Goal: Task Accomplishment & Management: Use online tool/utility

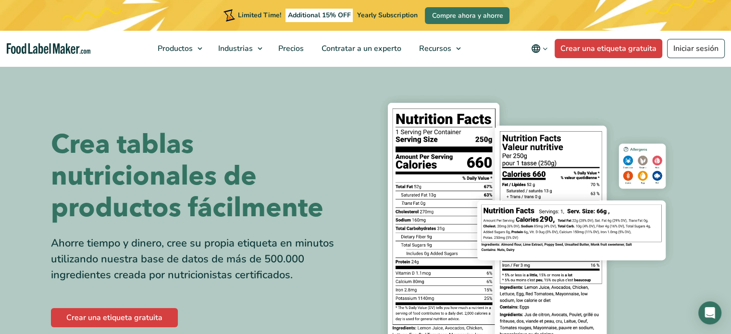
click at [600, 38] on nav "Productos Etiquetado nutricional de los alimentos Suplementos Formulación y eti…" at bounding box center [365, 49] width 731 height 36
click at [597, 45] on link "Crear una etiqueta gratuita" at bounding box center [608, 48] width 108 height 19
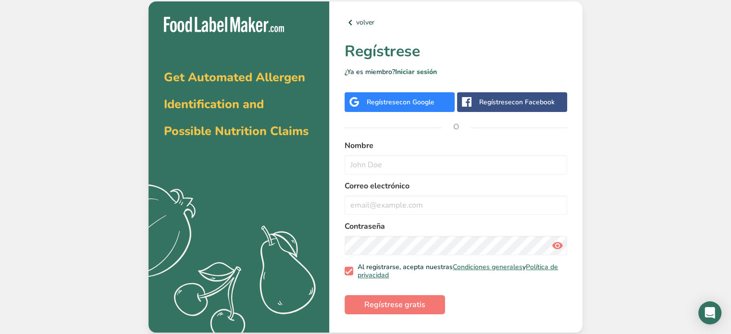
click at [419, 153] on div "Nombre" at bounding box center [455, 157] width 222 height 35
click at [421, 161] on input "text" at bounding box center [455, 164] width 222 height 19
click at [388, 209] on input "email" at bounding box center [455, 205] width 222 height 19
click at [395, 162] on input "text" at bounding box center [455, 164] width 222 height 19
type input "[PERSON_NAME]"
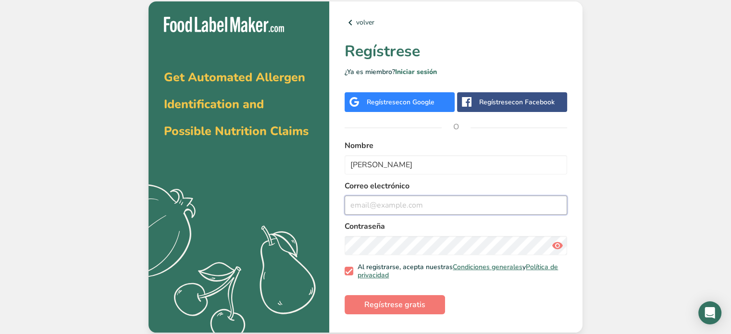
click at [386, 199] on input "email" at bounding box center [455, 205] width 222 height 19
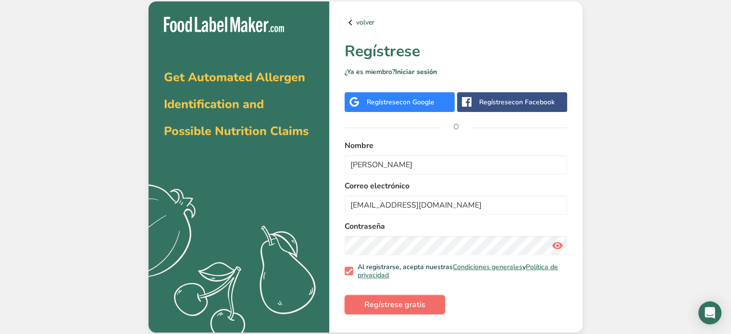
click at [394, 295] on button "Regístrese gratis" at bounding box center [394, 304] width 100 height 19
click at [384, 204] on input "[EMAIL_ADDRESS][DOMAIN_NAME]" at bounding box center [455, 205] width 222 height 19
click at [360, 205] on input "[EMAIL_ADDRESS][DOMAIN_NAME]" at bounding box center [455, 205] width 222 height 19
drag, startPoint x: 436, startPoint y: 207, endPoint x: 409, endPoint y: 207, distance: 26.9
click at [409, 207] on input "[EMAIL_ADDRESS][DOMAIN_NAME]" at bounding box center [455, 205] width 222 height 19
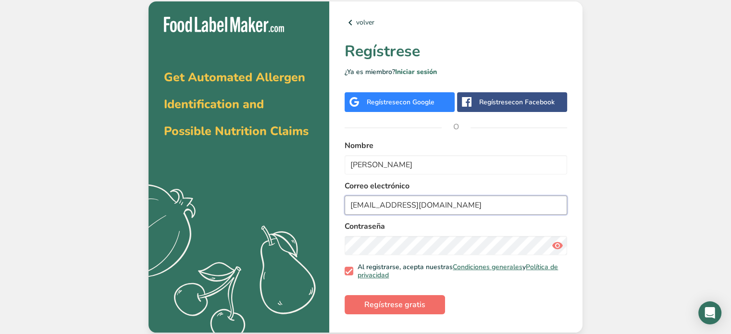
type input "[EMAIL_ADDRESS][DOMAIN_NAME]"
click at [408, 296] on button "Regístrese gratis" at bounding box center [394, 304] width 100 height 19
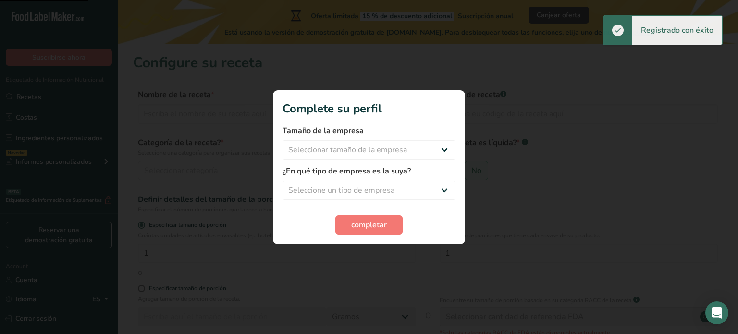
drag, startPoint x: 408, startPoint y: 296, endPoint x: 644, endPoint y: 231, distance: 244.3
click at [644, 231] on div at bounding box center [369, 167] width 738 height 334
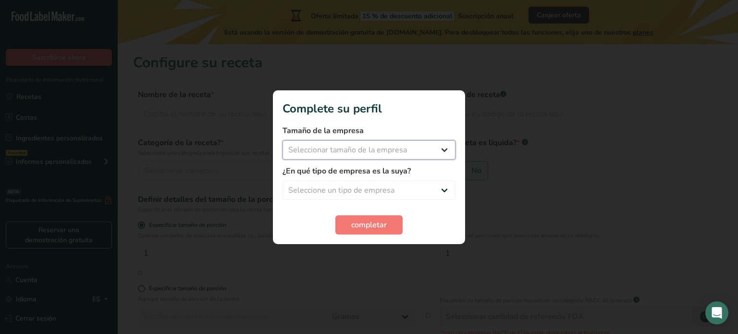
click at [435, 148] on select "Seleccionar tamaño de la empresa Menos de 10 empleados De 10 a 50 empleados De …" at bounding box center [368, 149] width 173 height 19
select select "3"
click at [282, 140] on select "Seleccionar tamaño de la empresa Menos de 10 empleados De 10 a 50 empleados De …" at bounding box center [368, 149] width 173 height 19
click at [368, 191] on select "Seleccione un tipo de empresa Fabricante de alimentos envasados Restaurante y c…" at bounding box center [368, 190] width 173 height 19
click at [282, 181] on select "Seleccione un tipo de empresa Fabricante de alimentos envasados Restaurante y c…" at bounding box center [368, 190] width 173 height 19
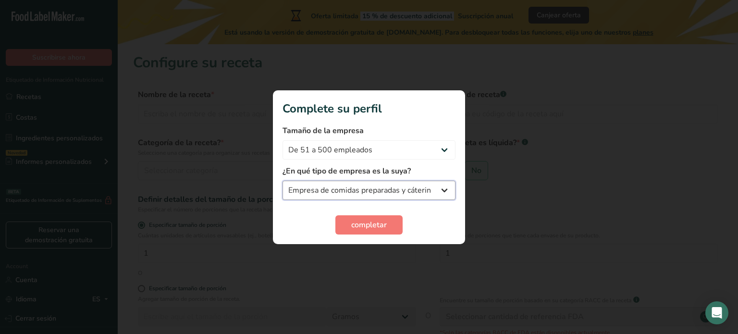
click at [366, 193] on select "Fabricante de alimentos envasados Restaurante y cafetería [GEOGRAPHIC_DATA] Emp…" at bounding box center [368, 190] width 173 height 19
select select "1"
click at [282, 181] on select "Fabricante de alimentos envasados Restaurante y cafetería [GEOGRAPHIC_DATA] Emp…" at bounding box center [368, 190] width 173 height 19
click at [373, 220] on span "completar" at bounding box center [369, 225] width 36 height 12
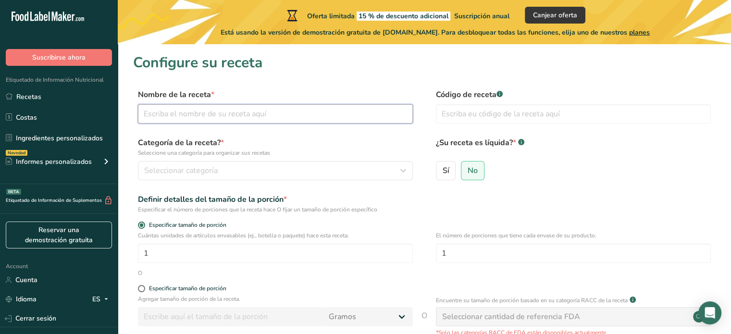
click at [206, 114] on input "text" at bounding box center [275, 113] width 275 height 19
click at [576, 188] on form "Nombre de la receta * Código de receta .a-a{fill:#347362;}.b-a{fill:#fff;} Cate…" at bounding box center [424, 249] width 582 height 321
click at [277, 114] on input "text" at bounding box center [275, 113] width 275 height 19
click at [200, 122] on input "text" at bounding box center [275, 113] width 275 height 19
paste input "Receta final compensada %"
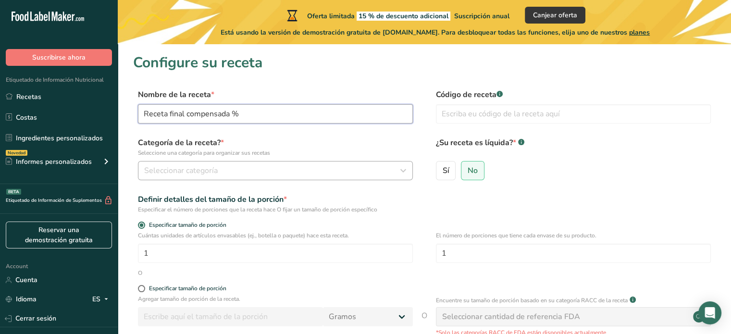
type input "Receta final compensada %"
click at [198, 166] on span "Seleccionar categoría" at bounding box center [180, 171] width 73 height 12
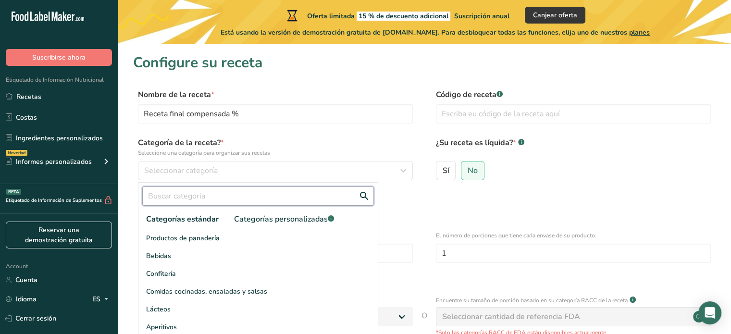
click at [222, 189] on input "text" at bounding box center [258, 195] width 232 height 19
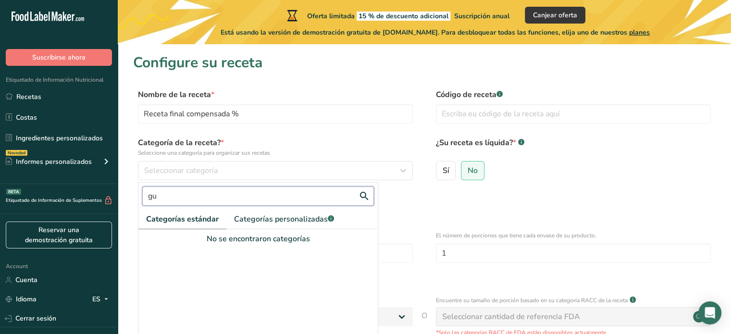
type input "g"
type input "d"
type input "u"
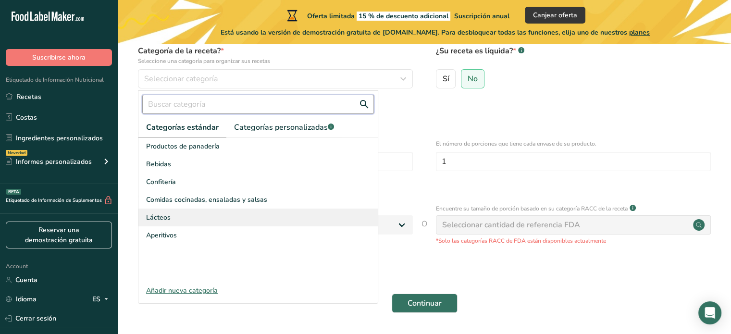
scroll to position [96, 0]
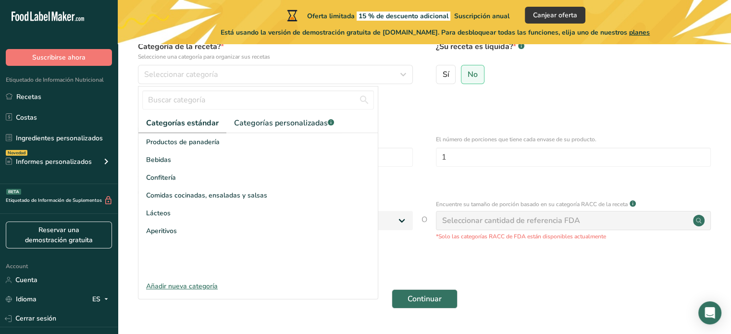
click at [198, 289] on div "Añadir nueva categoría" at bounding box center [257, 286] width 239 height 10
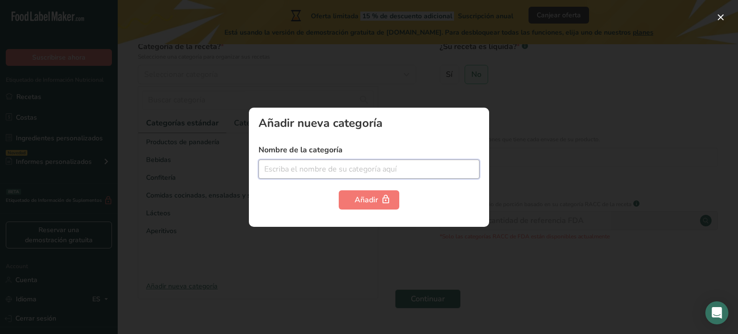
click at [352, 165] on input "text" at bounding box center [368, 168] width 221 height 19
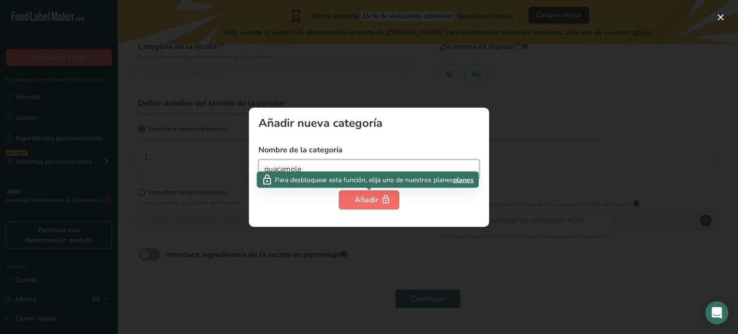
type input "guacamole"
click at [370, 197] on div "Añadir" at bounding box center [369, 200] width 29 height 12
click at [371, 198] on div "Añadir" at bounding box center [369, 200] width 29 height 12
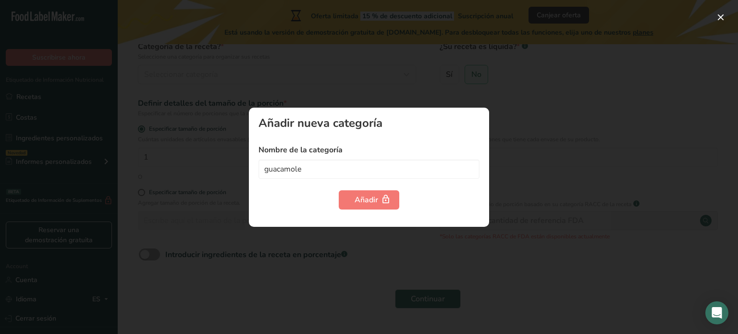
click at [400, 238] on div at bounding box center [369, 167] width 738 height 334
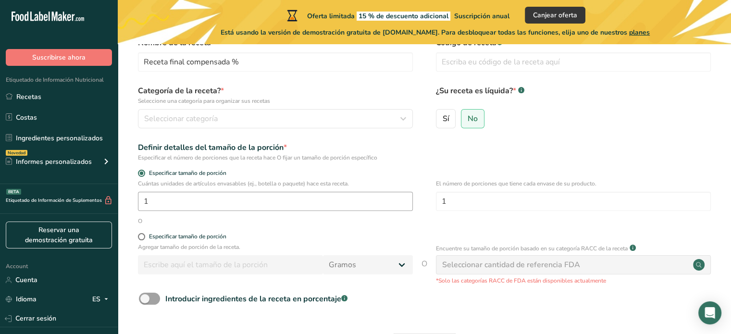
scroll to position [48, 0]
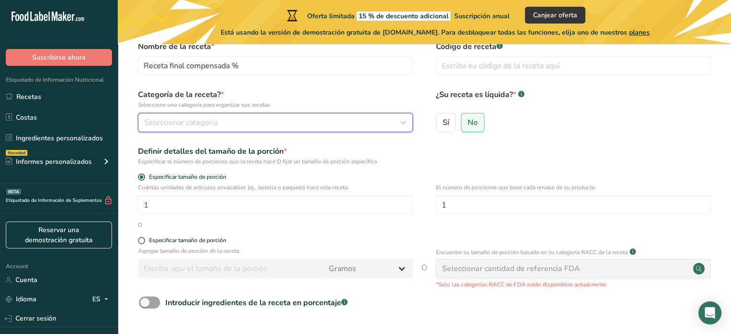
click at [259, 117] on div "Seleccionar categoría" at bounding box center [272, 123] width 257 height 12
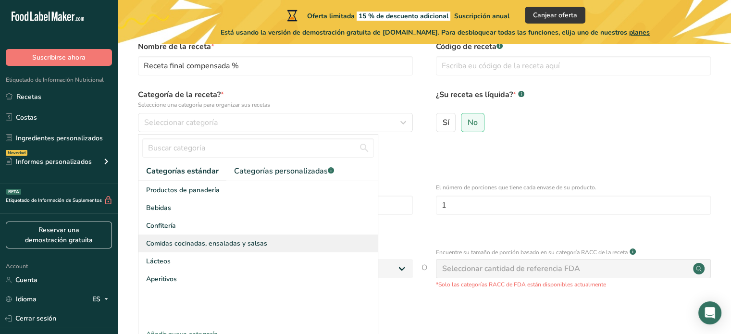
click at [227, 240] on span "Comidas cocinadas, ensaladas y salsas" at bounding box center [206, 243] width 121 height 10
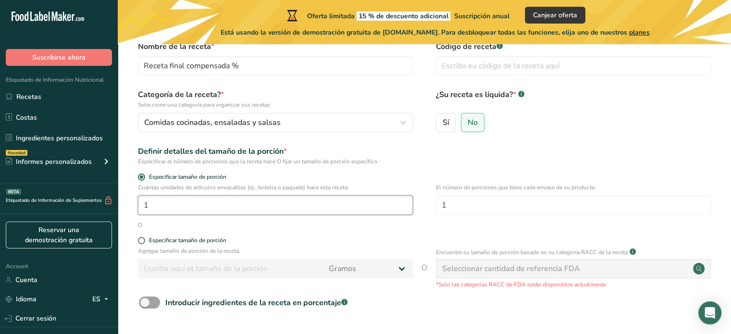
click at [215, 203] on input "1" at bounding box center [275, 205] width 275 height 19
type input "1"
click at [477, 207] on input "1" at bounding box center [573, 205] width 275 height 19
click at [468, 234] on form "Nombre de la receta * Receta final compensada % Código de receta .a-a{fill:#347…" at bounding box center [424, 201] width 582 height 321
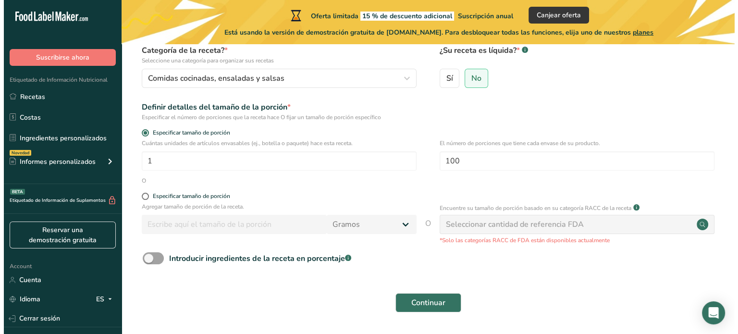
scroll to position [96, 0]
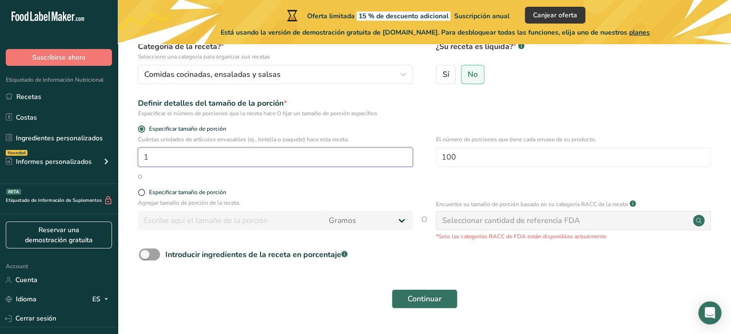
drag, startPoint x: 147, startPoint y: 159, endPoint x: 137, endPoint y: 159, distance: 10.6
click at [137, 159] on div "Cuántas unidades de artículos envasables (ej., botella o paquete) hace esta rec…" at bounding box center [424, 153] width 582 height 37
drag, startPoint x: 467, startPoint y: 155, endPoint x: 355, endPoint y: 148, distance: 112.1
click at [355, 148] on div "Cuántas unidades de artículos envasables (ej., botella o paquete) hace esta rec…" at bounding box center [424, 153] width 582 height 37
type input "1"
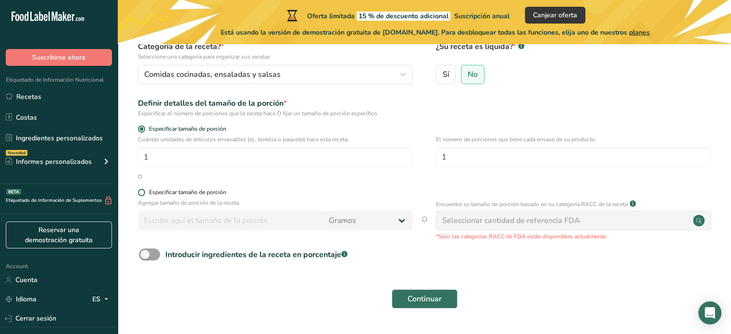
click at [347, 192] on label "Especificar tamaño de porción" at bounding box center [275, 192] width 275 height 7
click at [144, 192] on input "Especificar tamaño de porción" at bounding box center [141, 192] width 6 height 6
radio input "true"
radio input "false"
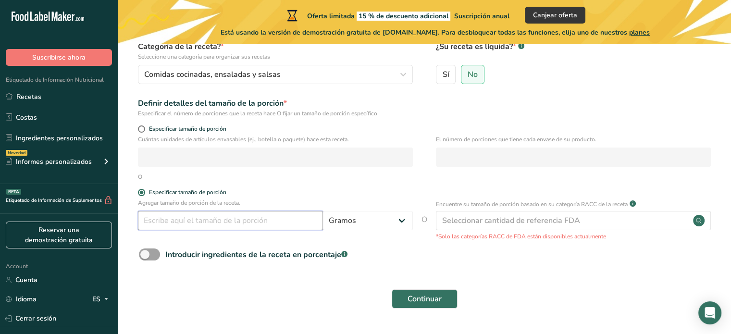
click at [187, 217] on input "number" at bounding box center [230, 220] width 185 height 19
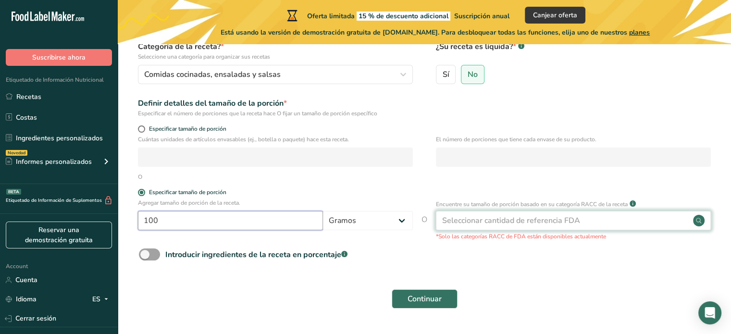
type input "100"
click at [464, 222] on div "Seleccionar cantidad de referencia FDA" at bounding box center [511, 221] width 138 height 12
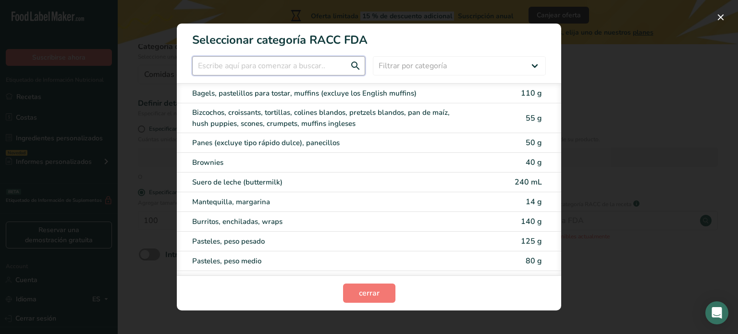
click at [342, 71] on input "RACC Category Selection Modal" at bounding box center [278, 65] width 173 height 19
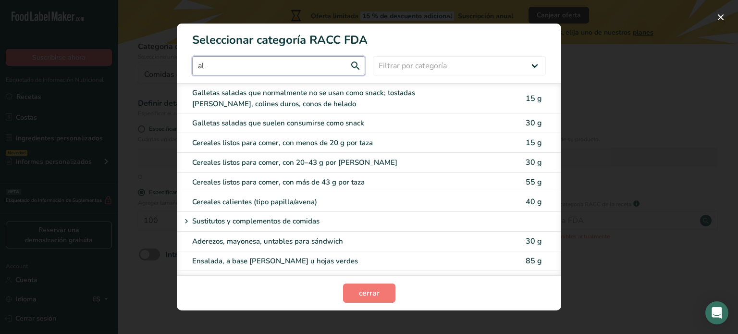
type input "a"
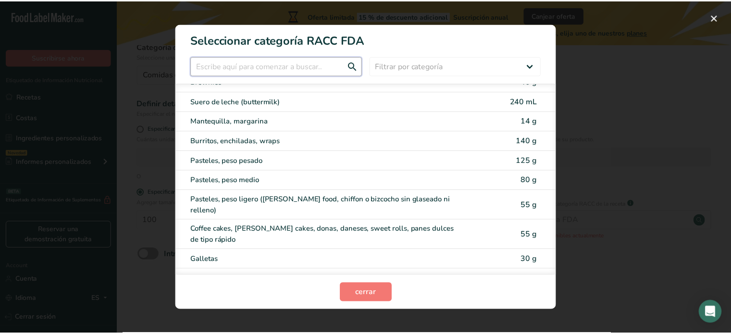
scroll to position [0, 0]
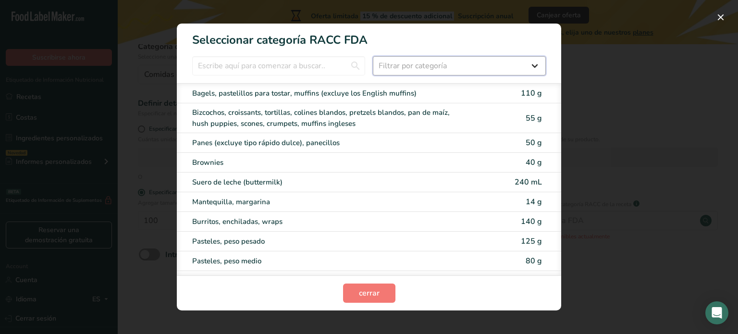
click at [381, 72] on select "Filtrar por categoría Todos Productos de panadería Bebidas Cereales y otros pro…" at bounding box center [459, 65] width 173 height 19
click at [373, 56] on select "Filtrar por categoría Todos Productos de panadería Bebidas Cereales y otros pro…" at bounding box center [459, 65] width 173 height 19
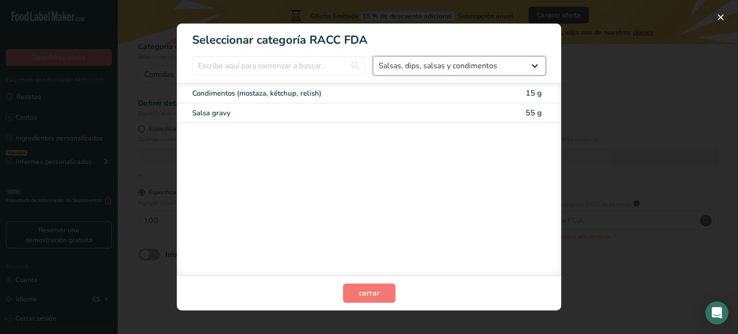
click at [435, 71] on select "Todos Productos de panadería Bebidas Cereales y otros productos de granos Produ…" at bounding box center [459, 65] width 173 height 19
click at [446, 65] on select "Todos Productos de panadería Bebidas Cereales y otros productos de granos Produ…" at bounding box center [459, 65] width 173 height 19
click at [373, 56] on select "Todos Productos de panadería Bebidas Cereales y otros productos de granos Produ…" at bounding box center [459, 65] width 173 height 19
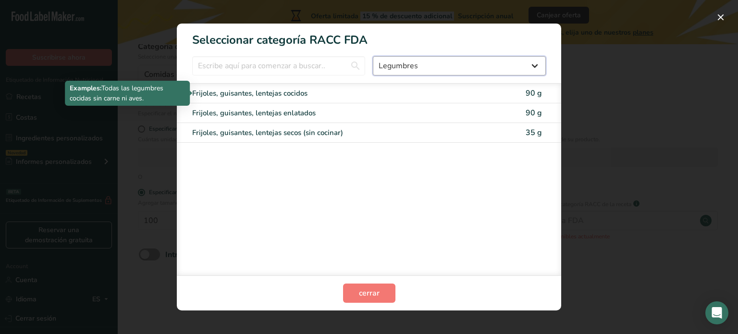
click at [439, 61] on select "Todos Productos de panadería Bebidas Cereales y otros productos de granos Produ…" at bounding box center [459, 65] width 173 height 19
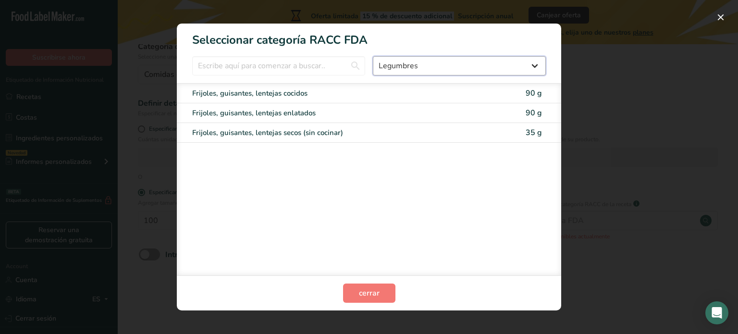
select select "22"
click at [373, 56] on select "Todos Productos de panadería Bebidas Cereales y otros productos de granos Produ…" at bounding box center [459, 65] width 173 height 19
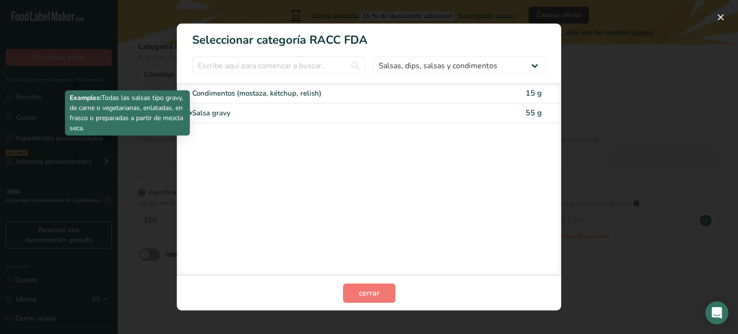
click at [246, 118] on div "Salsa gravy" at bounding box center [328, 113] width 273 height 11
type input "55"
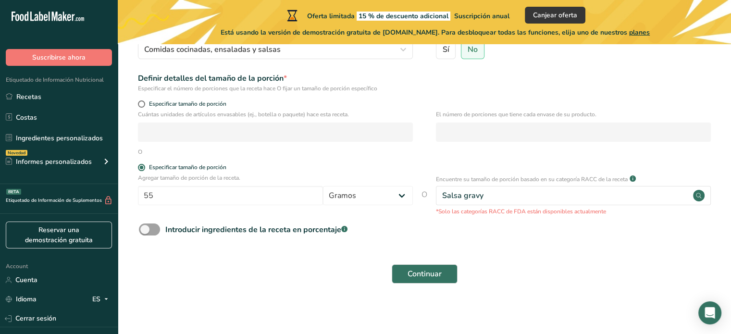
scroll to position [122, 0]
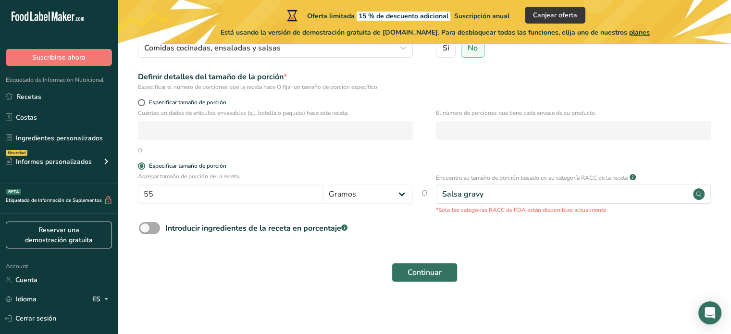
click at [150, 232] on span at bounding box center [149, 228] width 21 height 12
click at [145, 231] on input "Introducir ingredientes de la receta en porcentaje .a-a{fill:#347362;}.b-a{fill…" at bounding box center [142, 228] width 6 height 6
checkbox input "true"
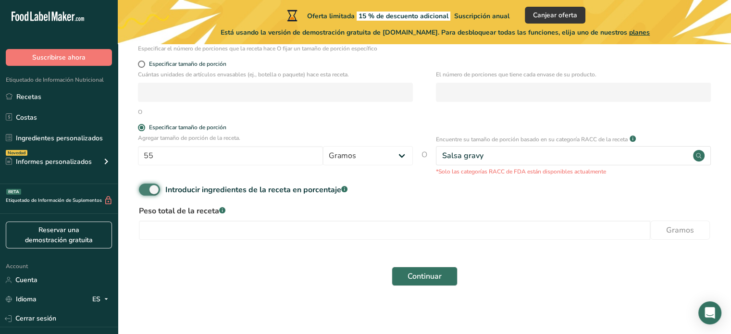
scroll to position [165, 0]
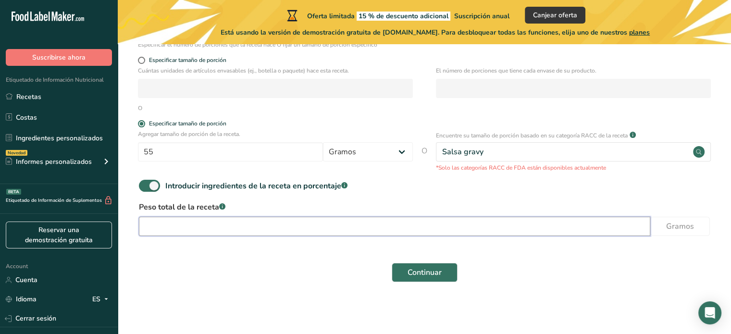
click at [159, 217] on input "number" at bounding box center [394, 226] width 511 height 19
type input "100"
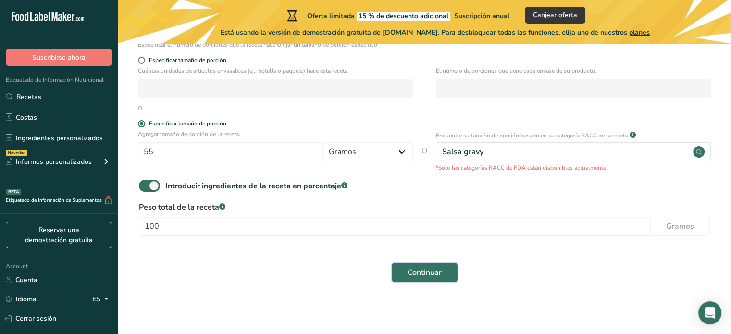
click at [416, 265] on button "Continuar" at bounding box center [424, 272] width 66 height 19
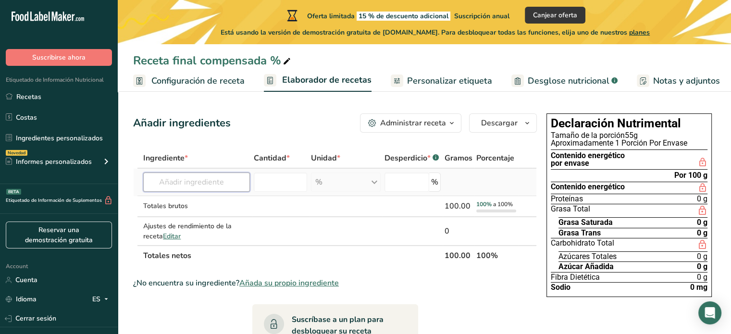
click at [216, 185] on input "text" at bounding box center [196, 181] width 106 height 19
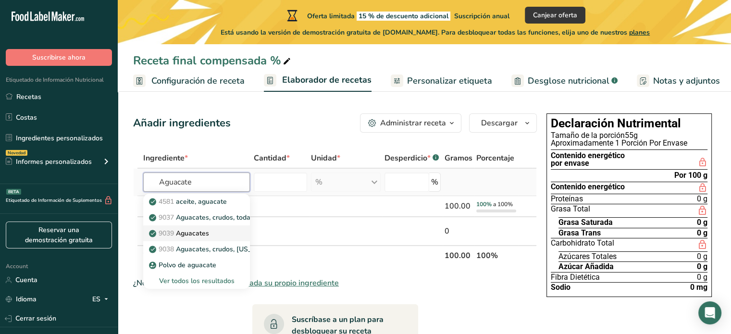
type input "Aguacate"
click at [209, 230] on p "9039 [GEOGRAPHIC_DATA]" at bounding box center [180, 233] width 58 height 10
type input "Avocados"
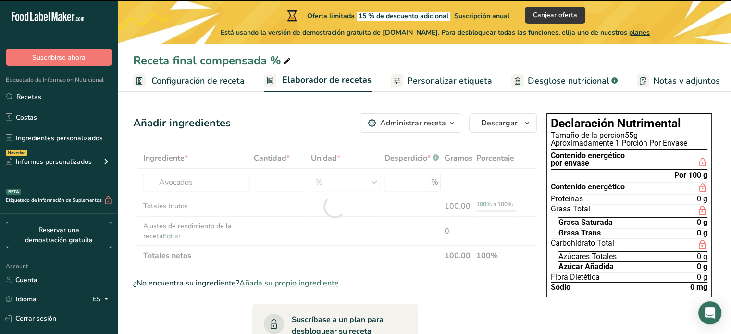
type input "0"
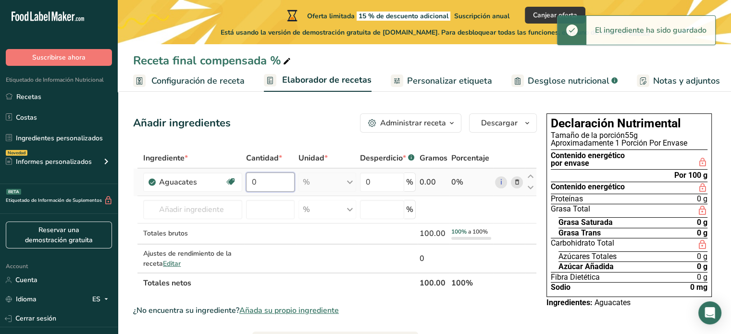
click at [273, 185] on input "0" at bounding box center [270, 181] width 49 height 19
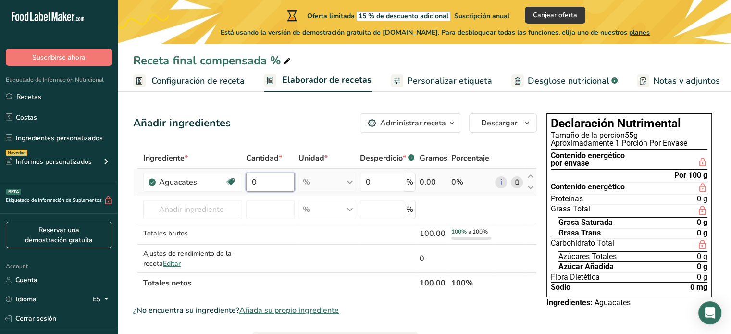
drag, startPoint x: 273, startPoint y: 185, endPoint x: 258, endPoint y: 179, distance: 16.6
click at [258, 179] on input "0" at bounding box center [270, 181] width 49 height 19
type input "81"
click at [330, 239] on div "Ingrediente * Cantidad * Unidad * Desperdicio * .a-a{fill:#347362;}.b-a{fill:#f…" at bounding box center [335, 220] width 404 height 145
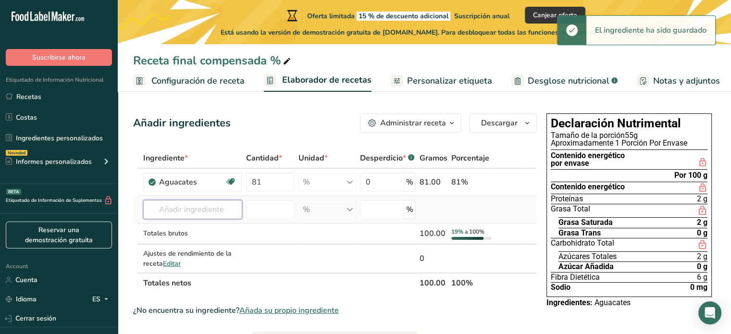
click at [230, 212] on input "text" at bounding box center [192, 209] width 99 height 19
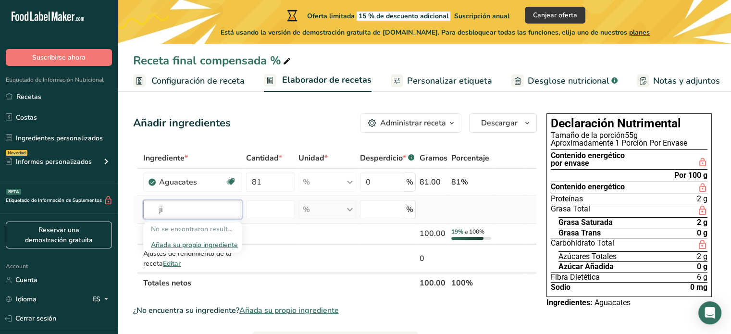
type input "j"
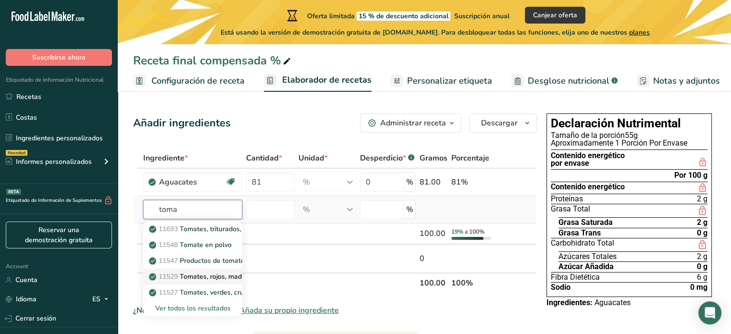
type input "toma"
click at [231, 280] on p "11529 Tomates, rojos, maduros, crudos, promedio durante todo el año" at bounding box center [262, 276] width 223 height 10
type input "Tomatoes, red, ripe, raw, year round average"
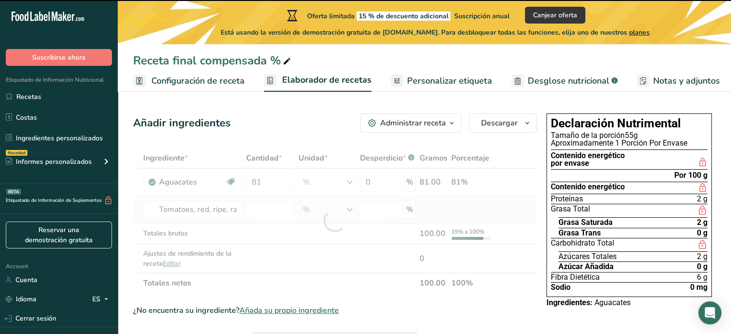
type input "0"
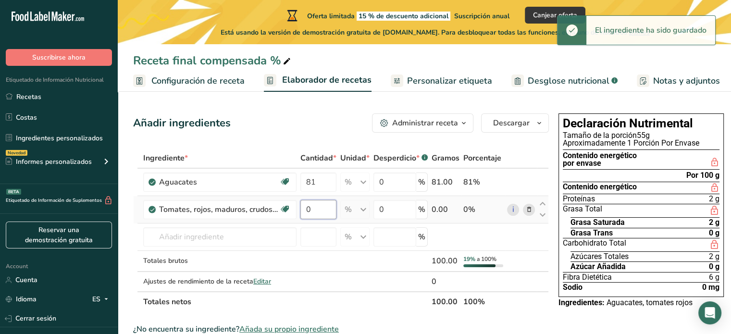
click at [325, 209] on input "0" at bounding box center [318, 209] width 36 height 19
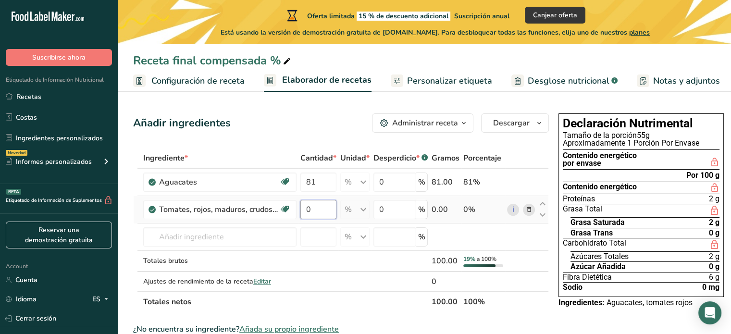
type input "6"
type input "6.7"
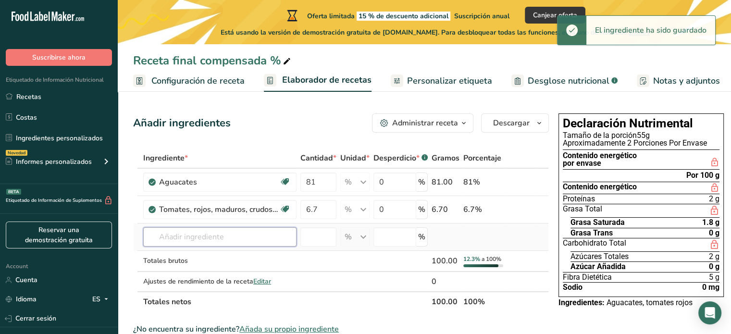
click at [201, 238] on div "Ingrediente * Cantidad * Unidad * Desperdicio * .a-a{fill:#347362;}.b-a{fill:#f…" at bounding box center [341, 230] width 416 height 164
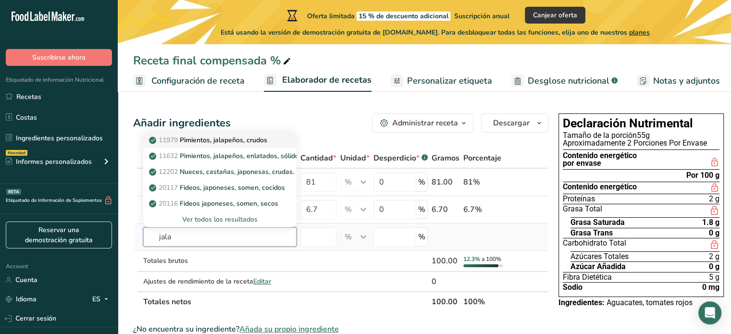
type input "jala"
click at [211, 141] on p "11979 Pimientos, jalapeños, crudos" at bounding box center [209, 140] width 116 height 10
type input "Peppers, jalapeno, raw"
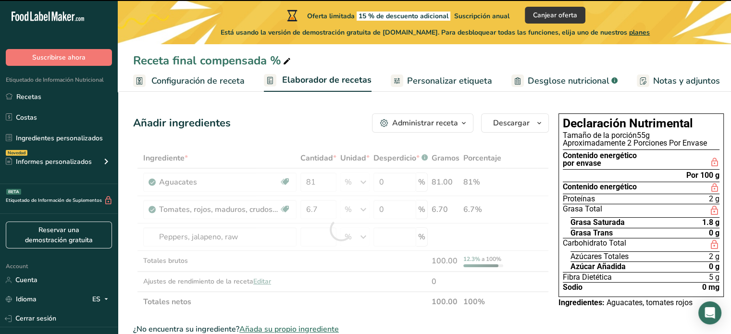
type input "0"
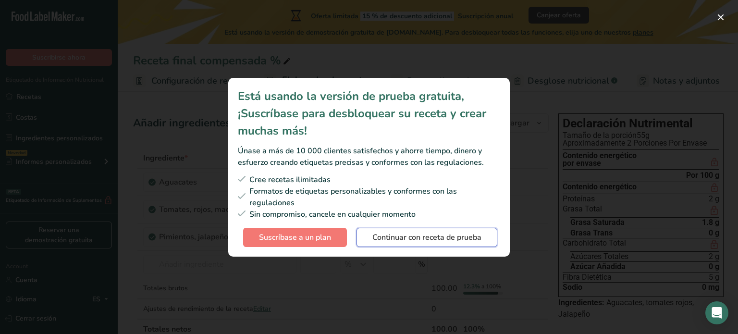
click at [404, 239] on span "Continuar con receta de prueba" at bounding box center [426, 238] width 109 height 12
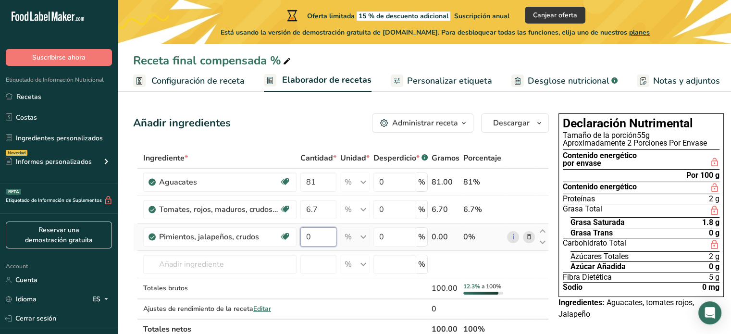
click at [323, 244] on input "0" at bounding box center [318, 236] width 36 height 19
type input "3"
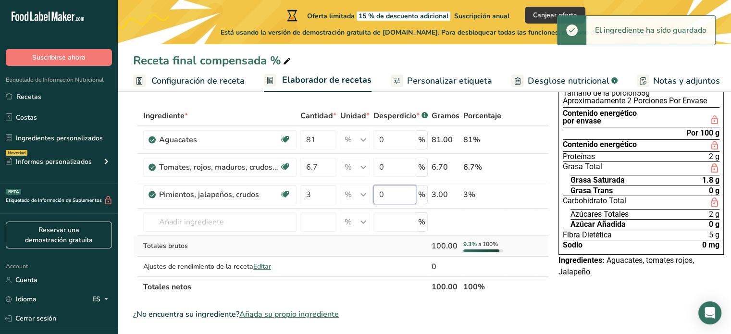
scroll to position [48, 0]
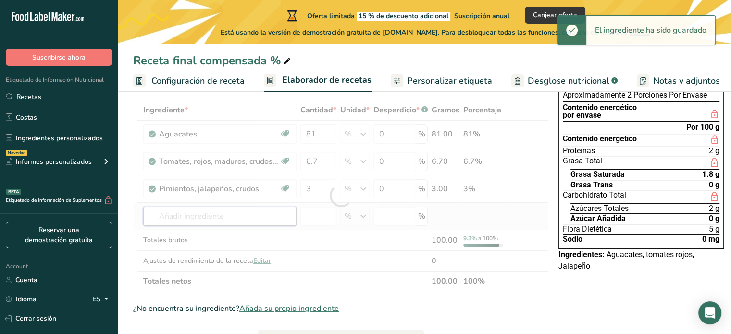
click at [218, 218] on div "Ingrediente * Cantidad * Unidad * Desperdicio * .a-a{fill:#347362;}.b-a{fill:#f…" at bounding box center [341, 195] width 416 height 191
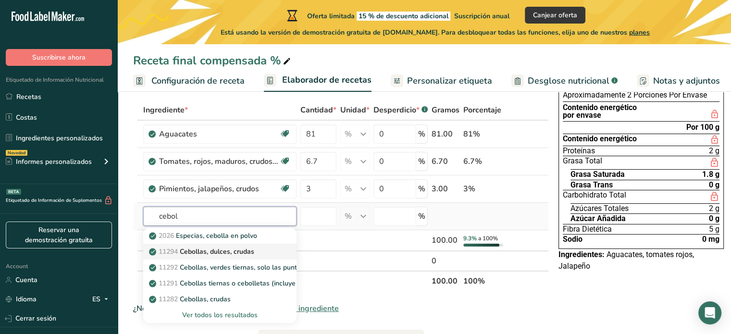
type input "cebol"
click at [222, 256] on p "11294 Cebollas, dulces, crudas" at bounding box center [202, 251] width 103 height 10
type input "Onions, sweet, raw"
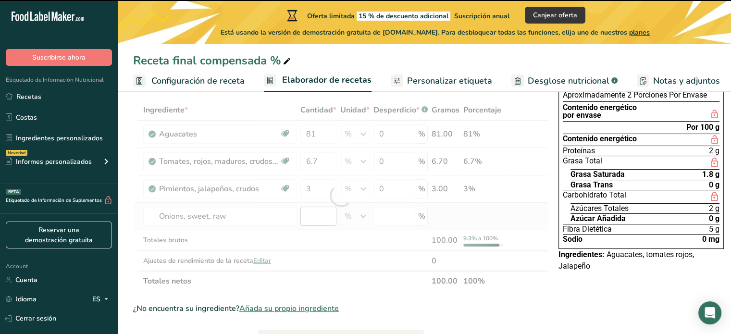
type input "0"
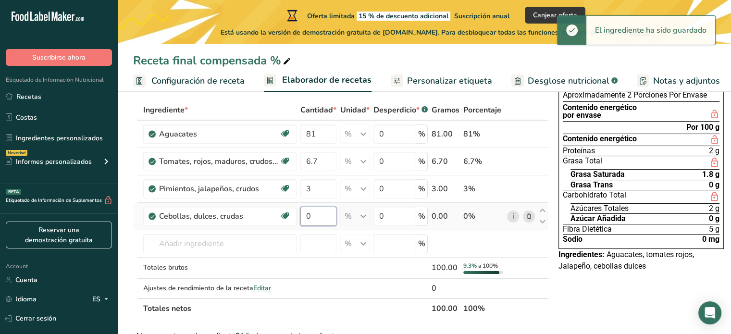
click at [325, 215] on input "0" at bounding box center [318, 216] width 36 height 19
type input "2"
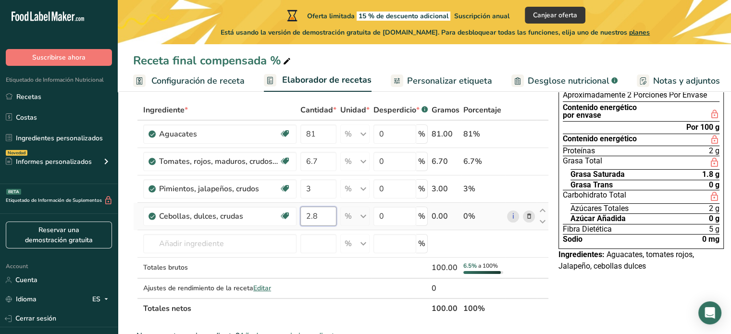
type input "2.8"
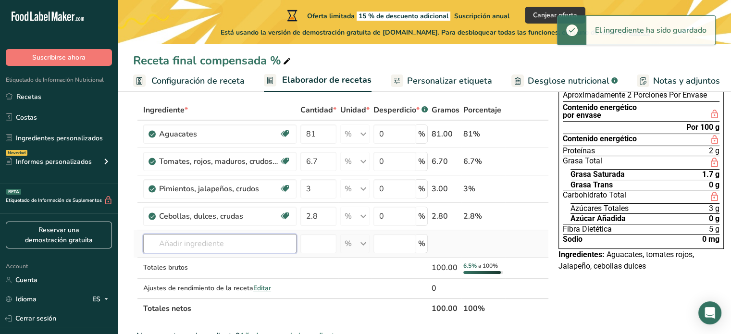
click at [271, 241] on div "Ingrediente * Cantidad * Unidad * Desperdicio * .a-a{fill:#347362;}.b-a{fill:#f…" at bounding box center [341, 209] width 416 height 219
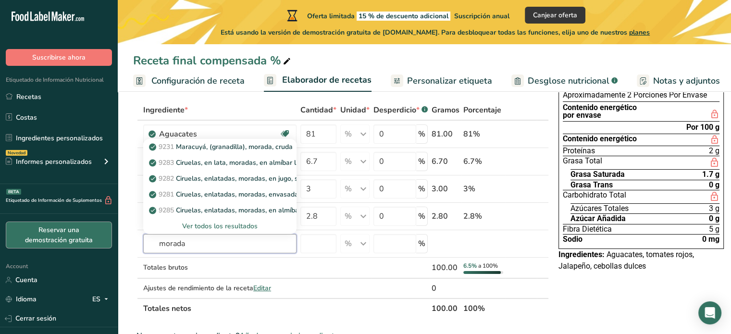
drag, startPoint x: 189, startPoint y: 245, endPoint x: 99, endPoint y: 227, distance: 91.7
click at [99, 227] on div ".a-20{fill:#fff;} Suscribirse ahora Etiquetado de Información Nutricional Recet…" at bounding box center [365, 279] width 731 height 654
type input "v"
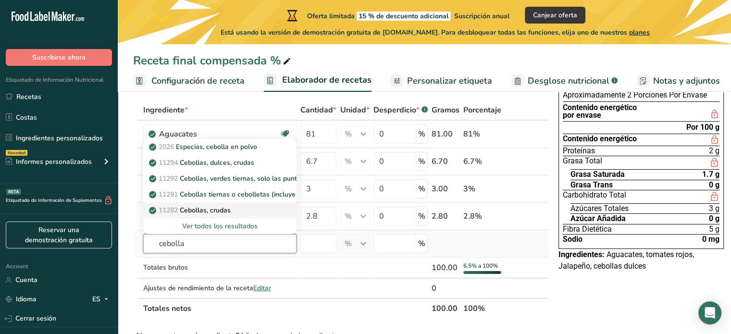
type input "cebolla"
click at [220, 206] on p "11282 Cebollas, crudas" at bounding box center [191, 210] width 80 height 10
type input "Onions, raw"
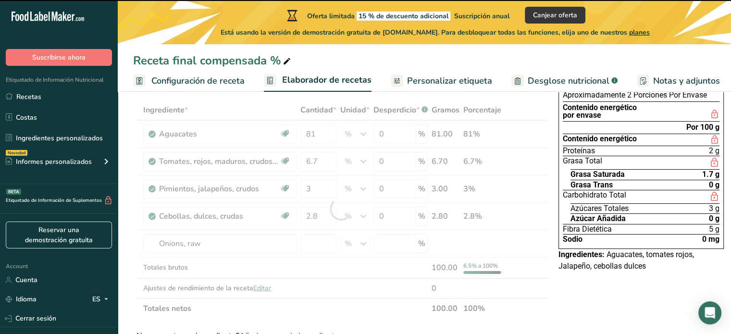
type input "0"
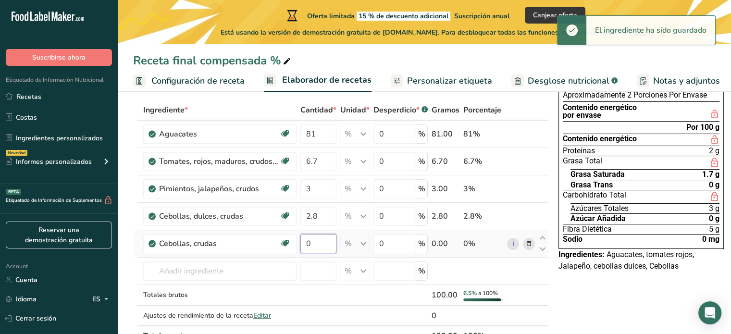
click at [319, 242] on input "0" at bounding box center [318, 243] width 36 height 19
type input "2"
type input "2.8"
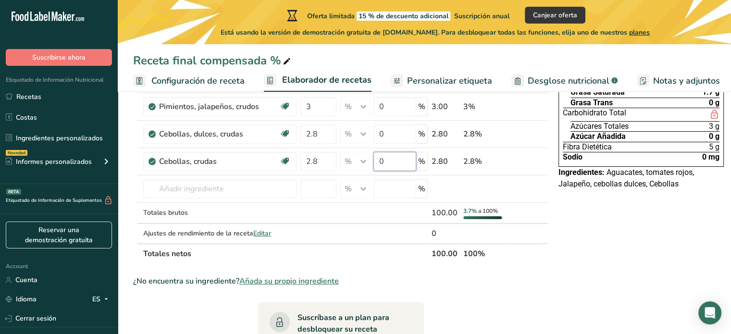
scroll to position [144, 0]
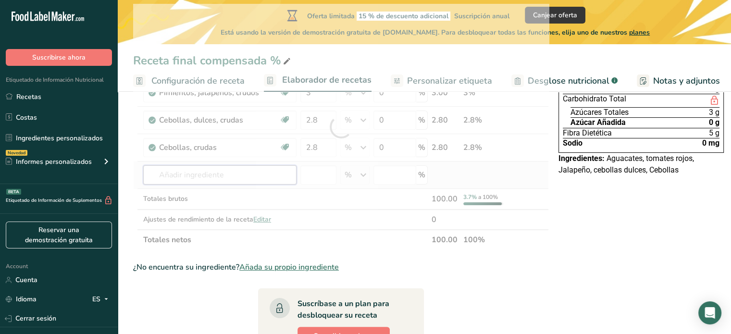
click at [221, 180] on div "Ingrediente * Cantidad * Unidad * Desperdicio * .a-a{fill:#347362;}.b-a{fill:#f…" at bounding box center [341, 127] width 416 height 246
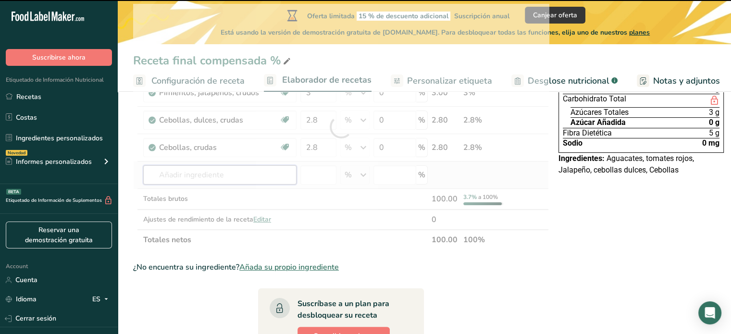
type input "c"
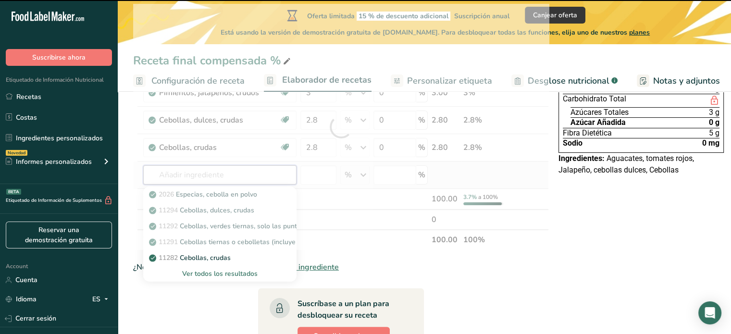
type input "i"
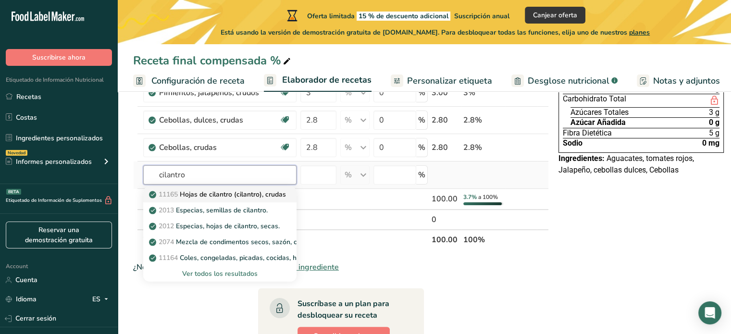
type input "cilantro"
click at [244, 196] on p "11165 Hojas de cilantro (cilantro), crudas" at bounding box center [218, 194] width 135 height 10
type input "Coriander (cilantro) leaves, raw"
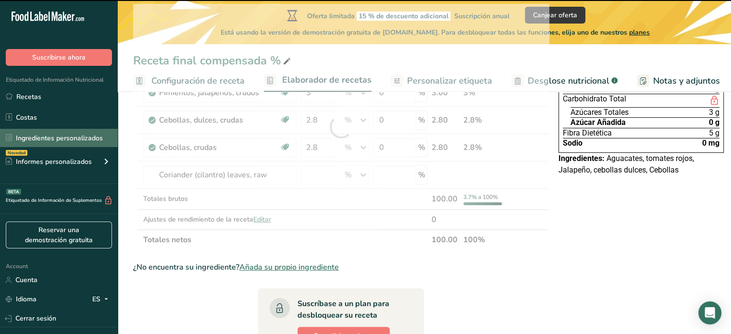
type input "0"
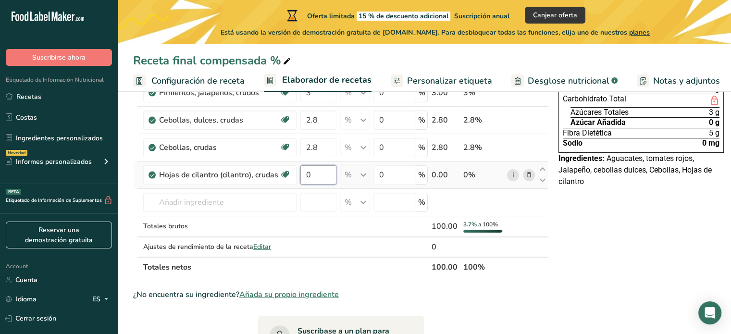
drag, startPoint x: 326, startPoint y: 171, endPoint x: 304, endPoint y: 176, distance: 22.8
click at [304, 176] on input "0" at bounding box center [318, 174] width 36 height 19
type input "2"
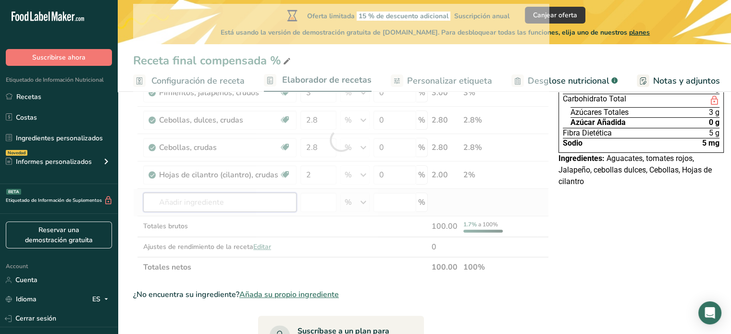
click at [226, 197] on div "Ingrediente * Cantidad * Unidad * Desperdicio * .a-a{fill:#347362;}.b-a{fill:#f…" at bounding box center [341, 140] width 416 height 273
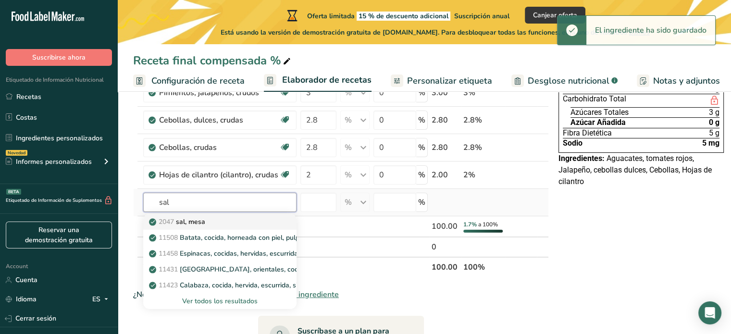
type input "sal"
click at [220, 218] on div "2047 sal, [GEOGRAPHIC_DATA]" at bounding box center [212, 222] width 122 height 10
type input "Salt, table"
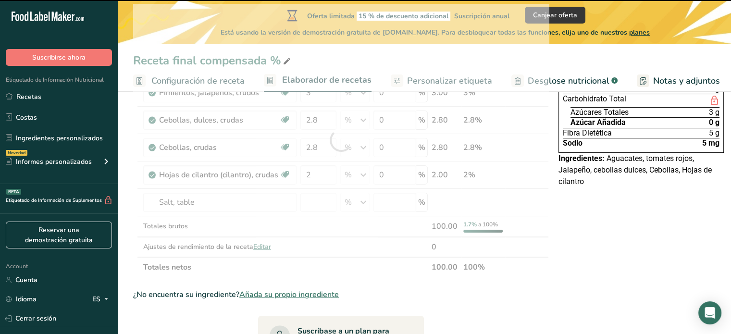
type input "0"
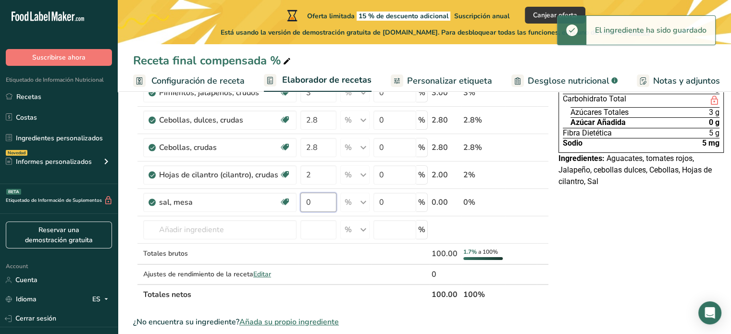
click at [322, 198] on input "0" at bounding box center [318, 202] width 36 height 19
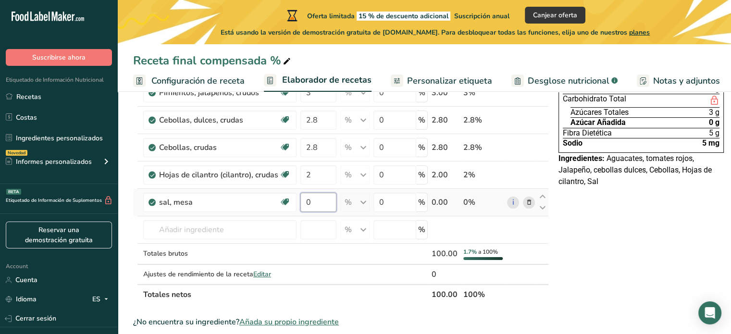
type input "00"
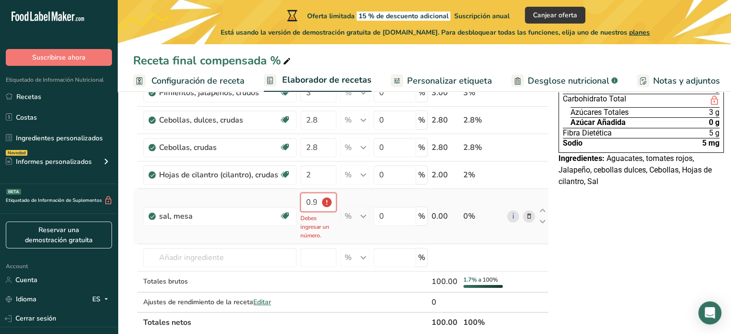
scroll to position [0, 0]
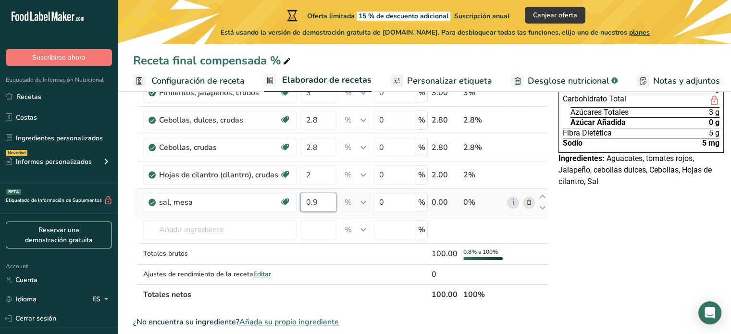
type input "0.9"
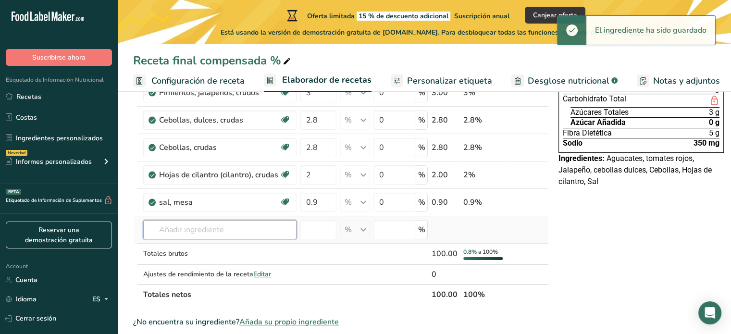
click at [220, 230] on div "Ingrediente * Cantidad * Unidad * Desperdicio * .a-a{fill:#347362;}.b-a{fill:#f…" at bounding box center [341, 154] width 416 height 301
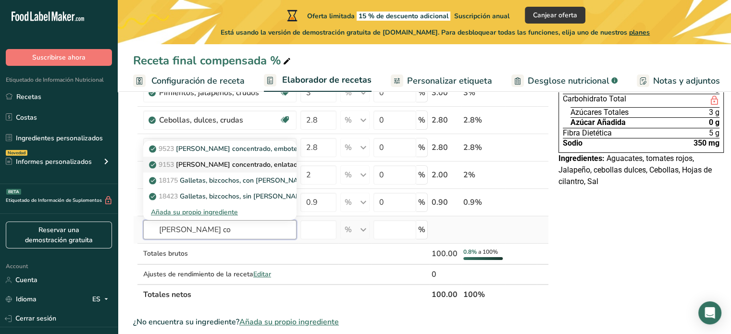
type input "[PERSON_NAME] co"
click at [211, 147] on p "9523 [PERSON_NAME] concentrado, embotellado, [GEOGRAPHIC_DATA]" at bounding box center [268, 149] width 235 height 10
type input "Lemon juice from concentrate, bottled, CONCORD"
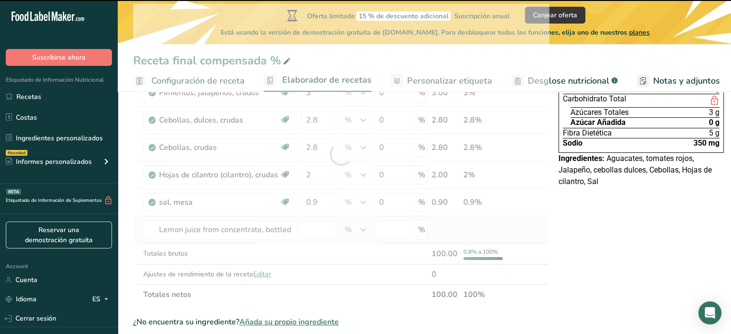
type input "0"
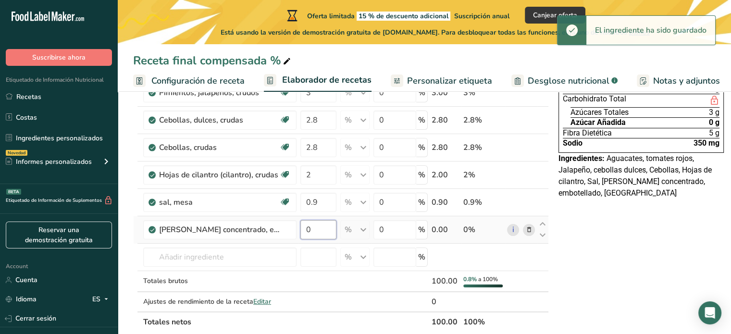
click at [318, 226] on input "0" at bounding box center [318, 229] width 36 height 19
type input "00"
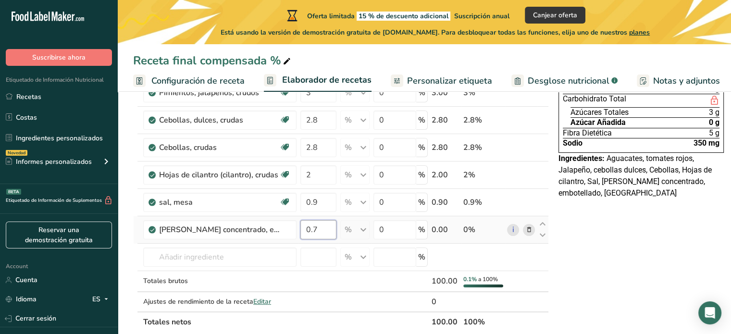
type input "0.7"
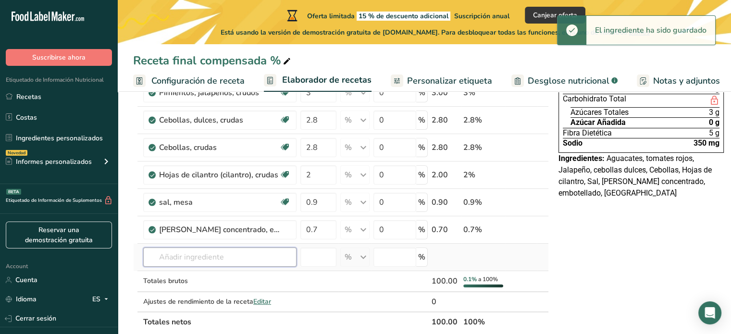
click at [195, 258] on div "Ingrediente * Cantidad * Unidad * Desperdicio * .a-a{fill:#347362;}.b-a{fill:#f…" at bounding box center [341, 168] width 416 height 328
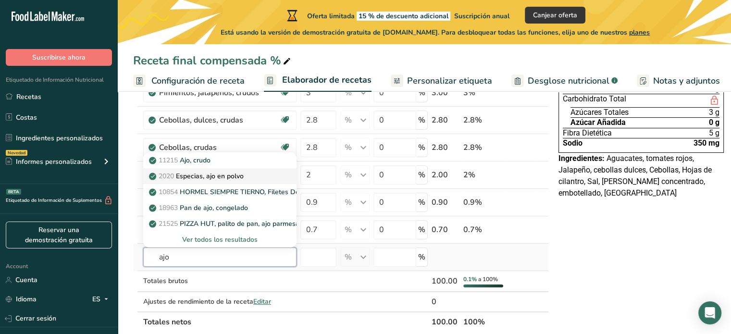
type input "ajo"
click at [210, 177] on p "2020 Especias, ajo en polvo" at bounding box center [197, 176] width 93 height 10
type input "Spices, garlic powder"
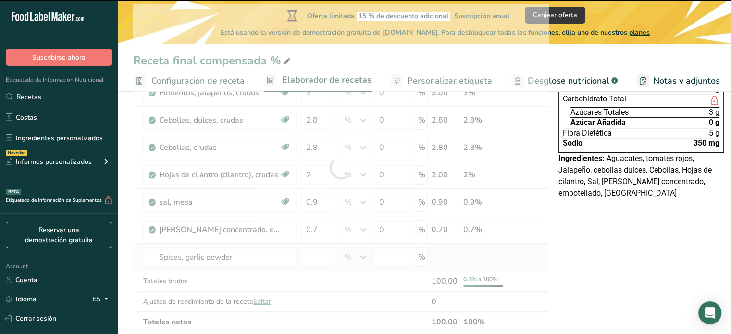
type input "0"
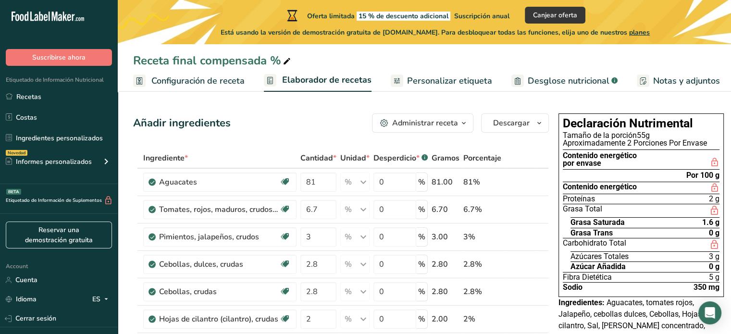
click at [640, 132] on div "Tamaño de la porción 55g" at bounding box center [640, 136] width 157 height 8
click at [461, 124] on icon "button" at bounding box center [464, 123] width 8 height 12
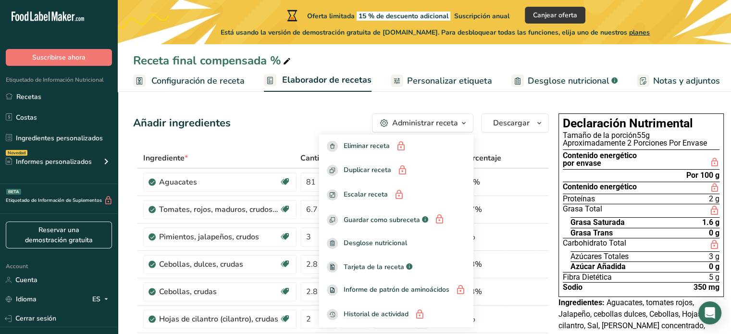
click at [461, 124] on icon "button" at bounding box center [464, 123] width 8 height 12
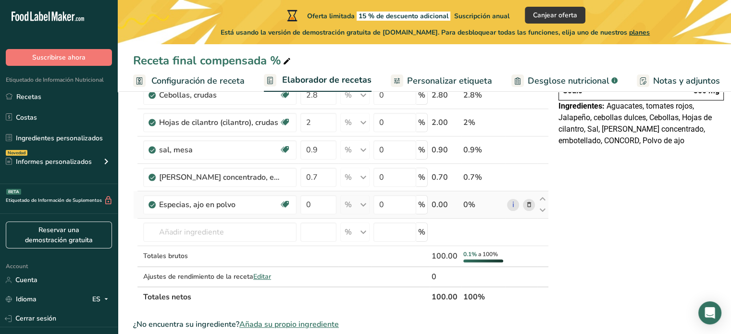
scroll to position [192, 0]
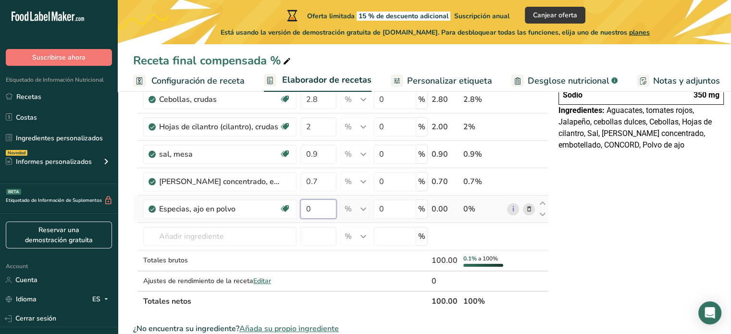
click at [315, 206] on input "0" at bounding box center [318, 208] width 36 height 19
type input "0.1"
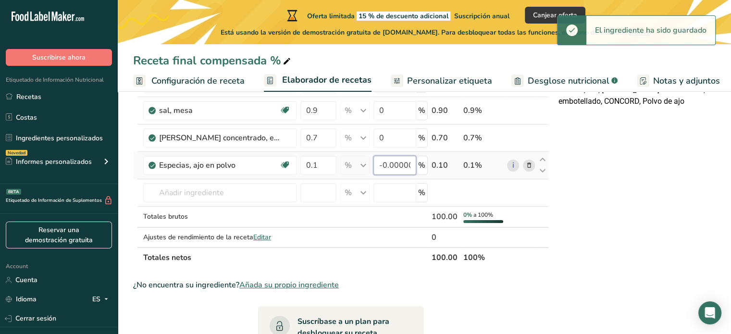
scroll to position [240, 0]
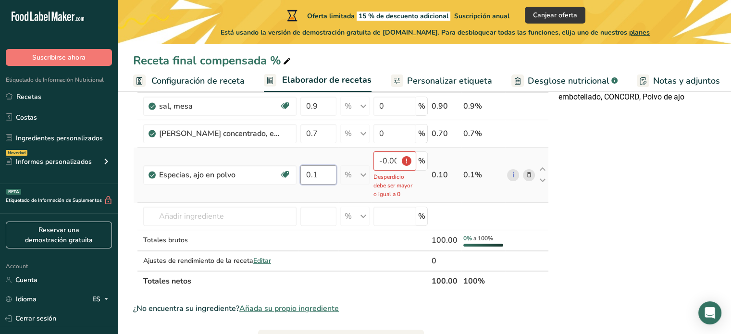
click at [316, 178] on input "0.1" at bounding box center [318, 174] width 36 height 19
click at [394, 159] on input "-0.000001" at bounding box center [394, 160] width 43 height 19
type input "-1"
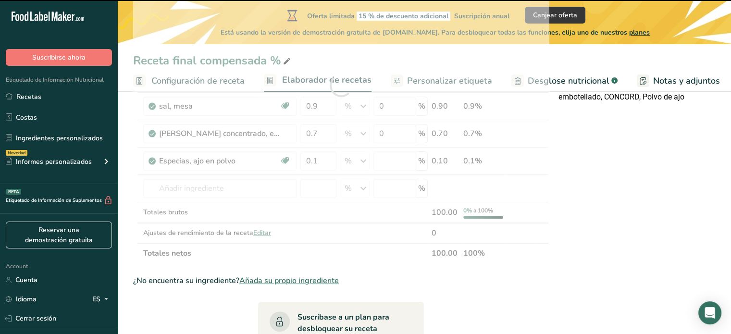
type input "0"
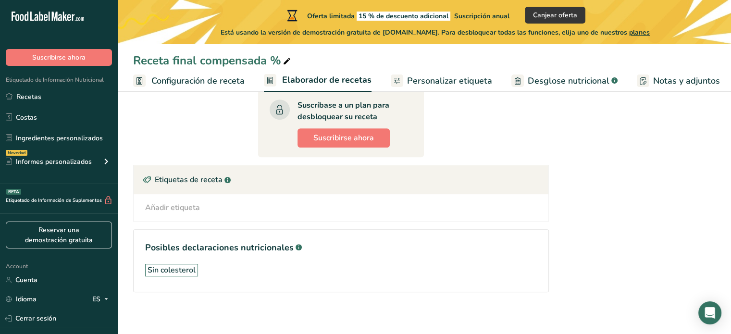
scroll to position [453, 0]
click at [186, 208] on div "Añadir etiqueta" at bounding box center [172, 206] width 55 height 12
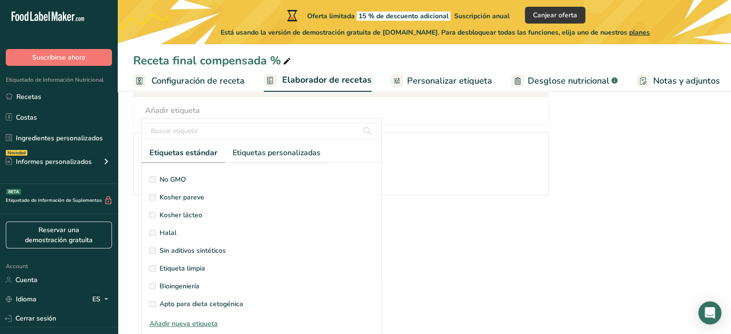
scroll to position [229, 0]
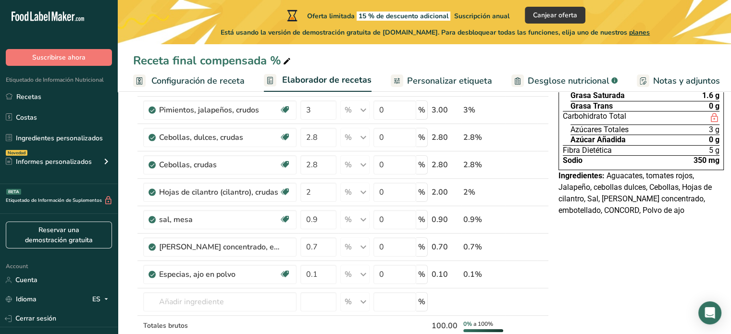
scroll to position [0, 0]
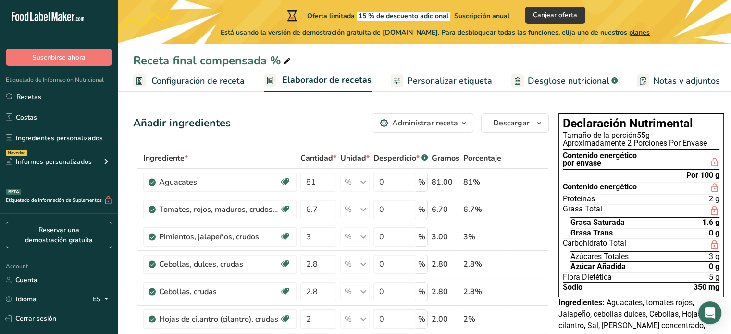
click at [424, 84] on span "Personalizar etiqueta" at bounding box center [449, 80] width 85 height 13
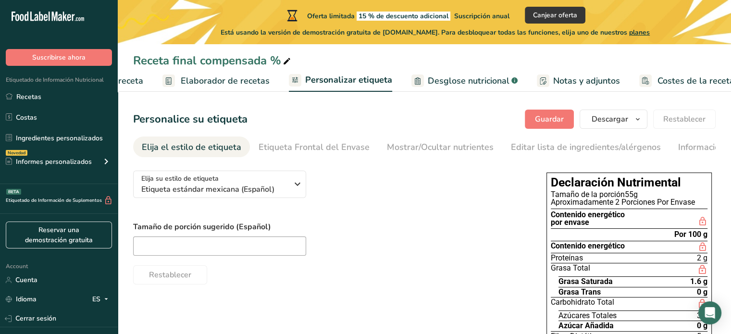
scroll to position [0, 115]
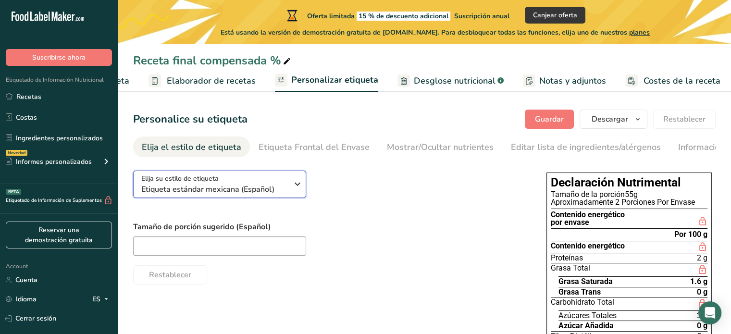
click at [277, 186] on span "Etiqueta estándar mexicana (Español)" at bounding box center [214, 189] width 147 height 12
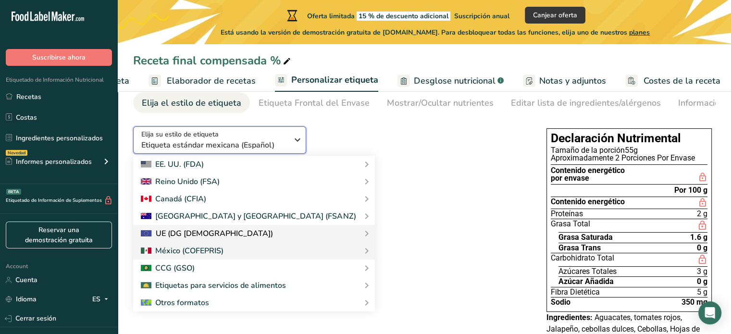
scroll to position [48, 0]
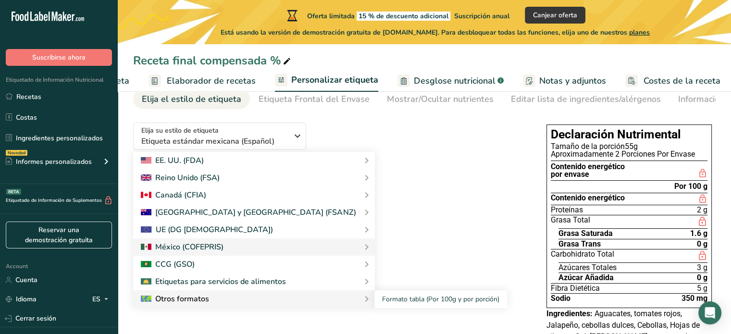
click at [192, 303] on div "Otros formatos" at bounding box center [175, 299] width 68 height 12
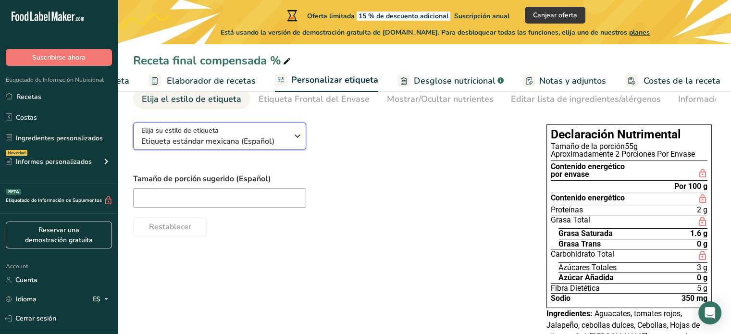
click at [260, 150] on button "Elija su estilo de etiqueta Etiqueta estándar mexicana (Español)" at bounding box center [219, 135] width 173 height 27
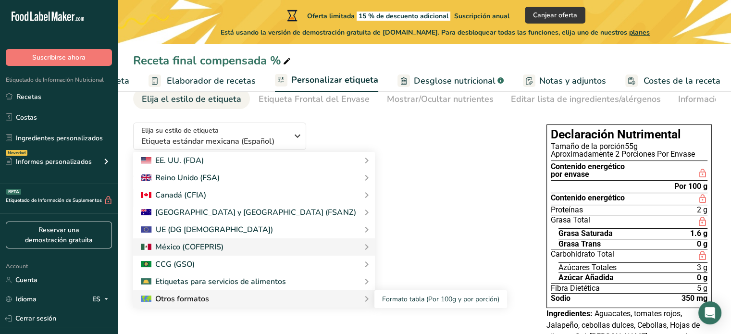
click at [363, 301] on div "Formato tabla (Por 100g y por porción)" at bounding box center [435, 299] width 144 height 18
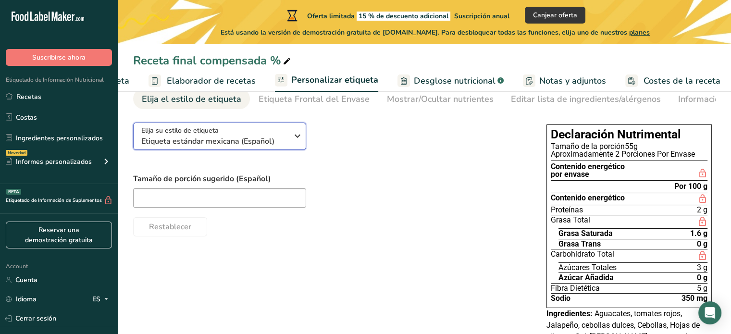
click at [251, 138] on span "Etiqueta estándar mexicana (Español)" at bounding box center [214, 141] width 147 height 12
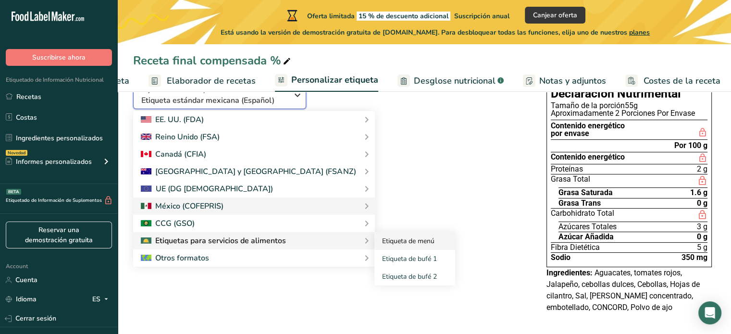
scroll to position [93, 0]
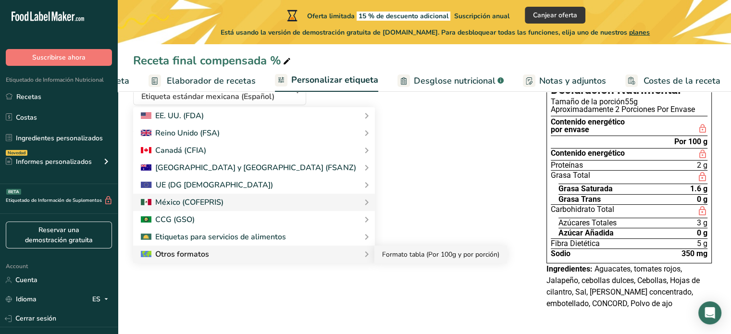
click at [374, 258] on link "Formato tabla (Por 100g y por porción)" at bounding box center [440, 254] width 133 height 18
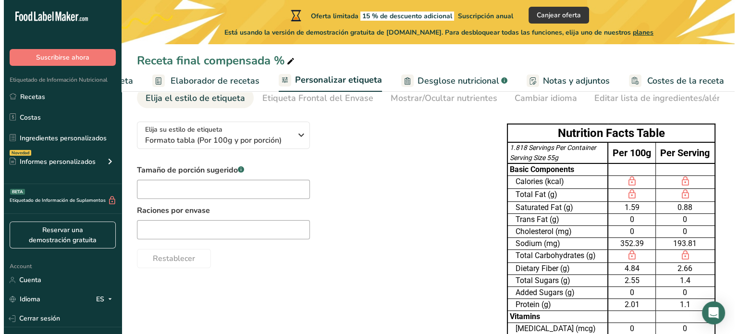
scroll to position [45, 0]
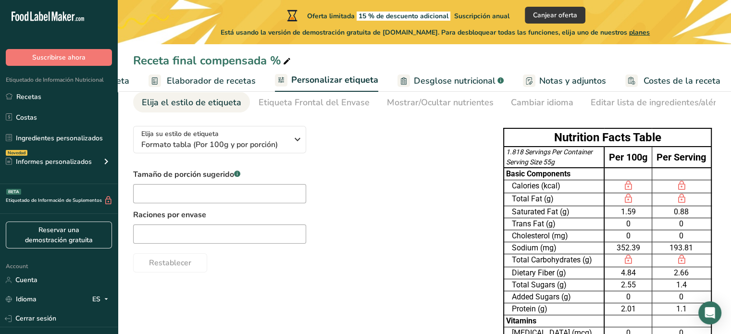
click at [423, 88] on link "Desglose nutricional .a-a{fill:#347362;}.b-a{fill:#fff;}" at bounding box center [450, 81] width 106 height 22
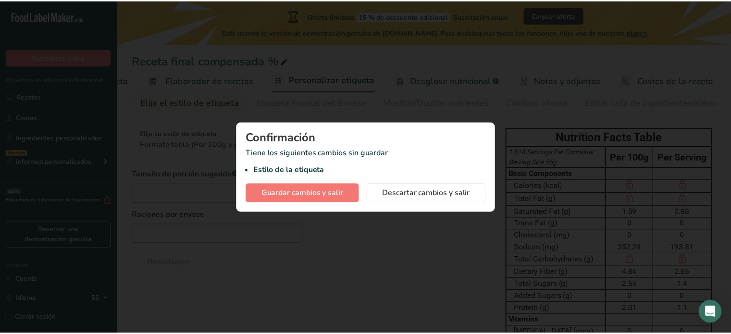
scroll to position [0, 108]
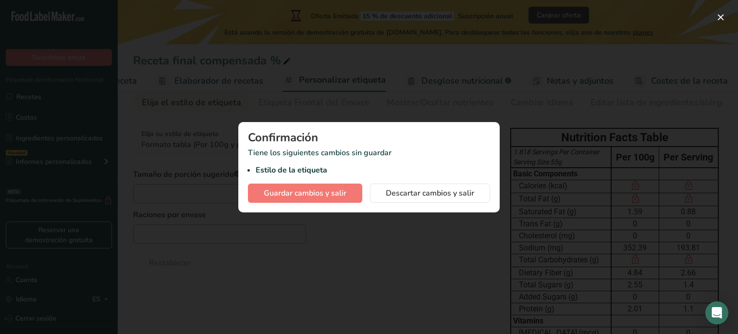
click at [728, 14] on div at bounding box center [369, 167] width 738 height 334
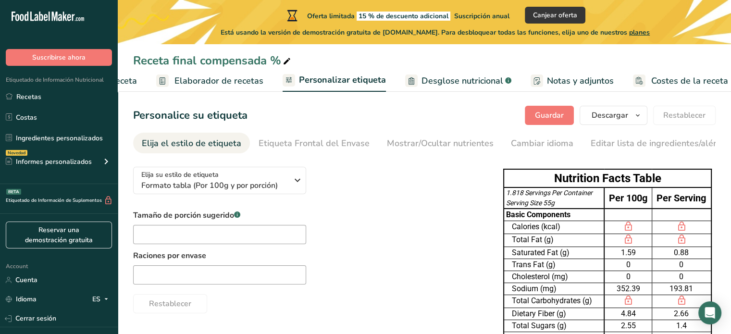
scroll to position [0, 0]
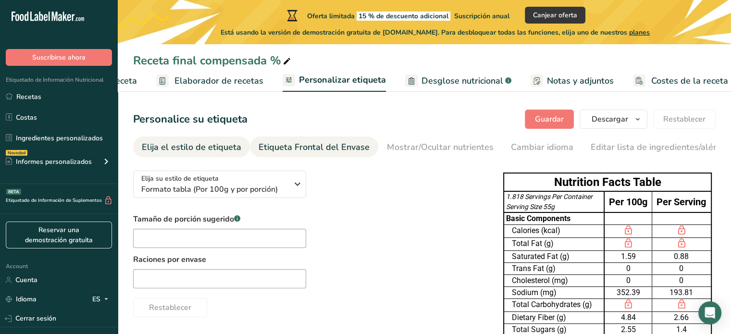
click at [334, 147] on div "Etiqueta Frontal del Envase" at bounding box center [313, 147] width 111 height 13
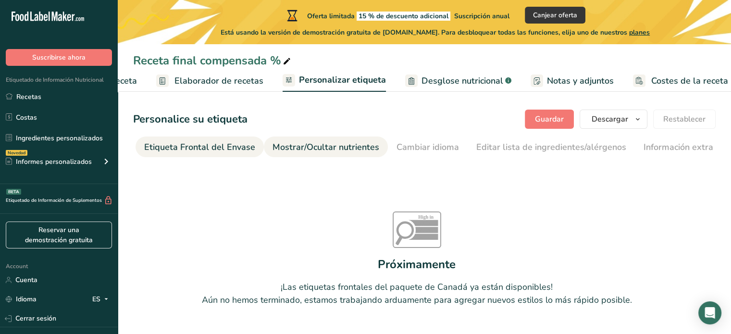
click at [345, 144] on div "Mostrar/Ocultar nutrientes" at bounding box center [325, 147] width 107 height 13
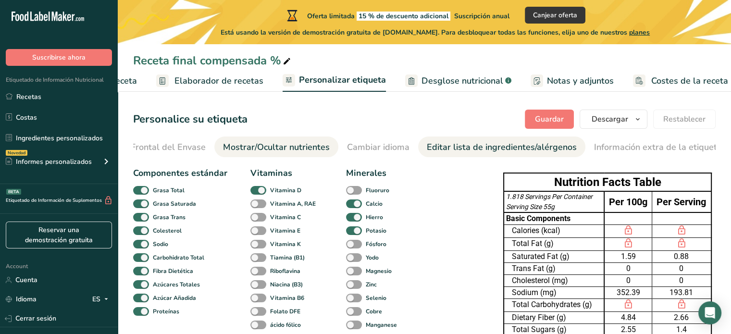
click at [466, 151] on div "Editar lista de ingredientes/alérgenos" at bounding box center [502, 147] width 150 height 13
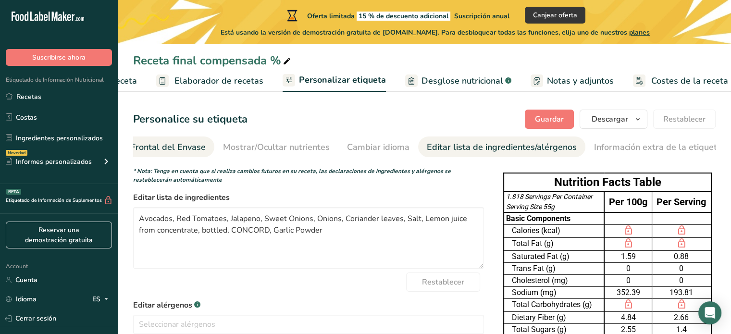
click at [167, 154] on link "Etiqueta Frontal del Envase" at bounding box center [150, 147] width 111 height 22
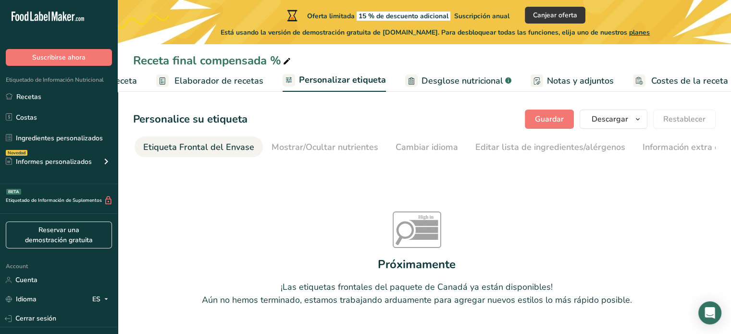
scroll to position [0, 114]
click at [167, 154] on link "Etiqueta Frontal del Envase" at bounding box center [199, 147] width 111 height 22
click at [312, 147] on div "Mostrar/Ocultar nutrientes" at bounding box center [325, 147] width 107 height 13
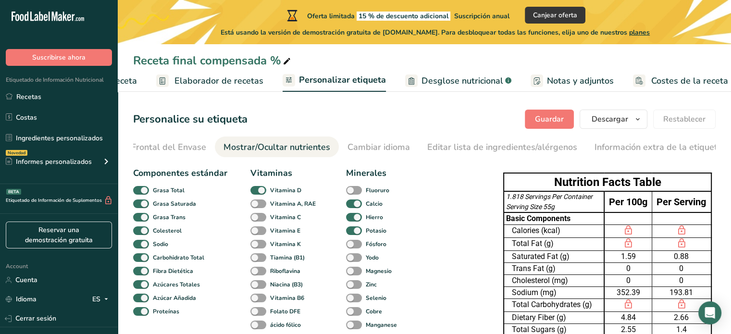
scroll to position [0, 164]
click at [173, 147] on div "Etiqueta Frontal del Envase" at bounding box center [150, 147] width 111 height 13
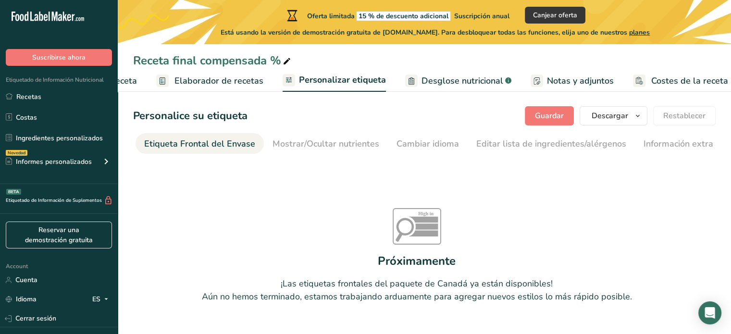
scroll to position [0, 0]
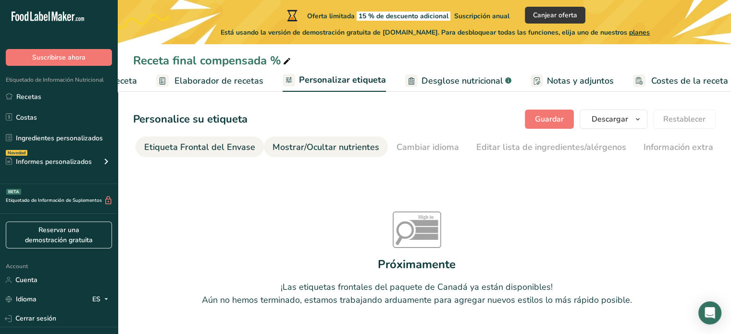
click at [320, 146] on div "Mostrar/Ocultar nutrientes" at bounding box center [325, 147] width 107 height 13
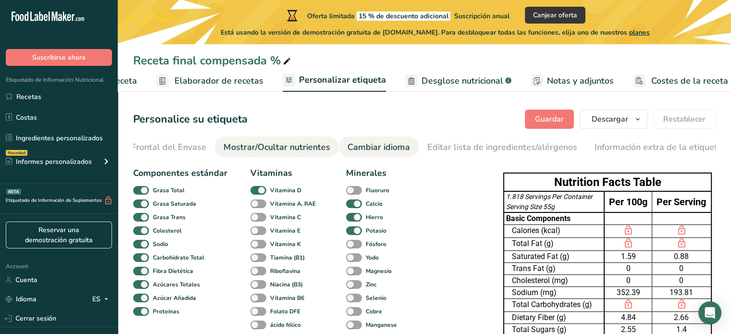
scroll to position [0, 164]
click at [377, 140] on link "Cambiar idioma" at bounding box center [378, 147] width 62 height 22
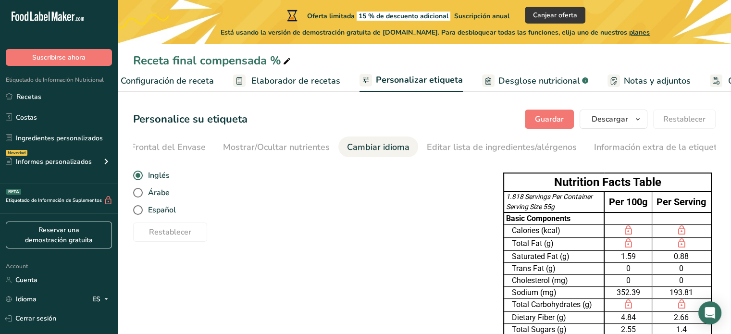
scroll to position [0, 0]
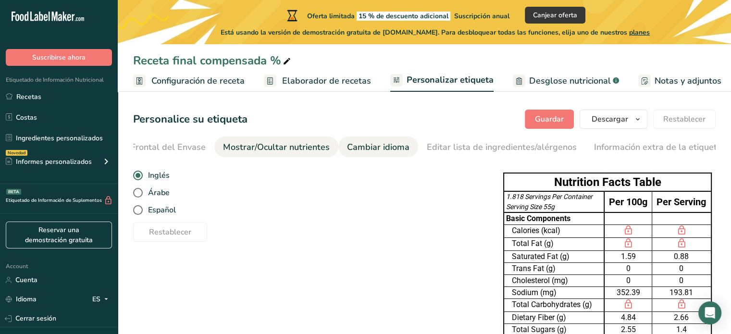
click at [262, 150] on div "Mostrar/Ocultar nutrientes" at bounding box center [276, 147] width 107 height 13
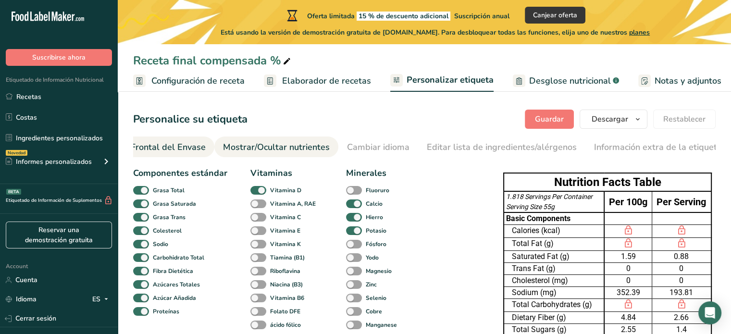
click at [159, 142] on div "Etiqueta Frontal del Envase" at bounding box center [150, 147] width 111 height 13
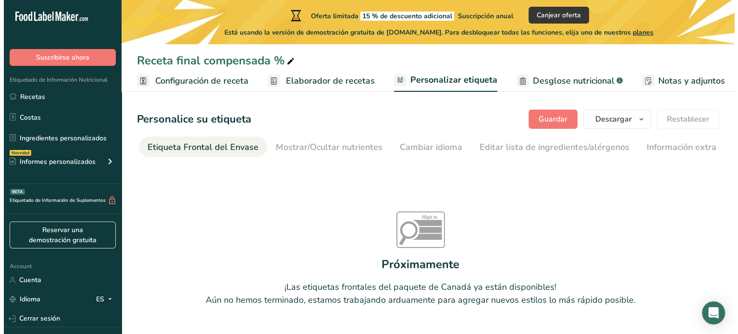
scroll to position [0, 114]
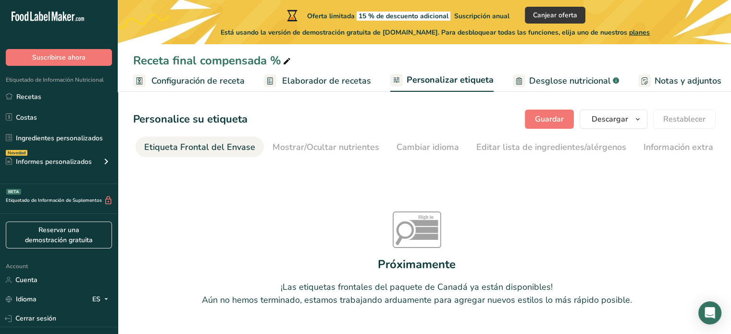
click at [324, 88] on link "Elaborador de recetas" at bounding box center [317, 81] width 107 height 22
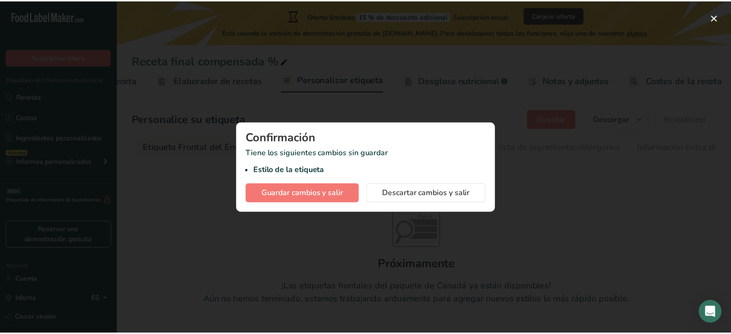
scroll to position [0, 108]
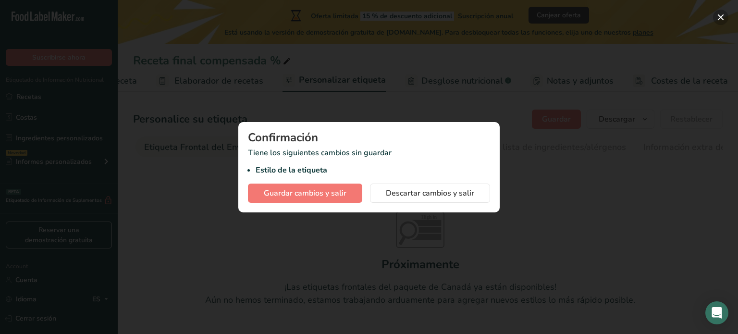
click at [724, 13] on button "button" at bounding box center [720, 17] width 15 height 15
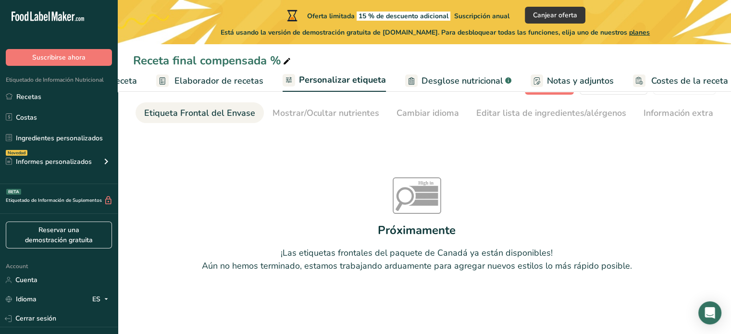
scroll to position [38, 0]
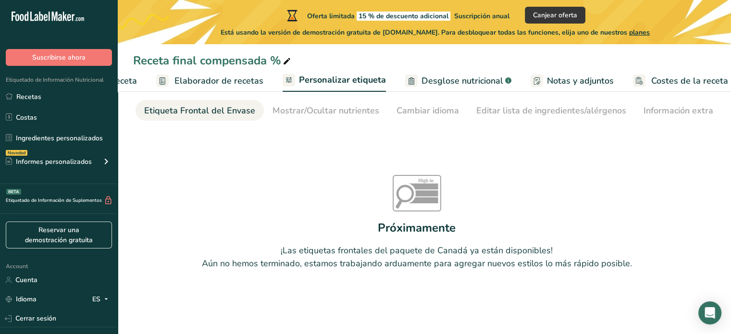
click at [211, 110] on div "Etiqueta Frontal del Envase" at bounding box center [199, 110] width 111 height 13
click at [295, 111] on div "Mostrar/Ocultar nutrientes" at bounding box center [325, 110] width 107 height 13
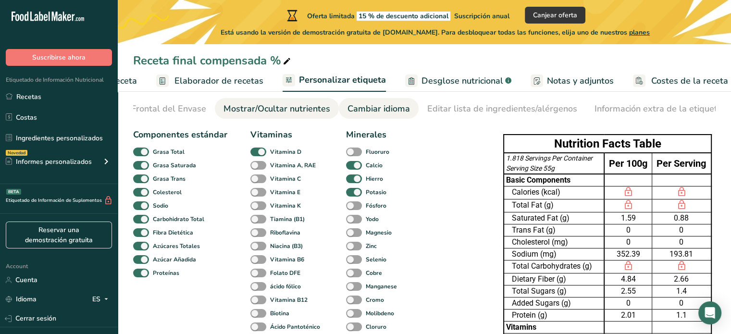
scroll to position [0, 164]
click at [354, 114] on div "Cambiar idioma" at bounding box center [378, 108] width 62 height 13
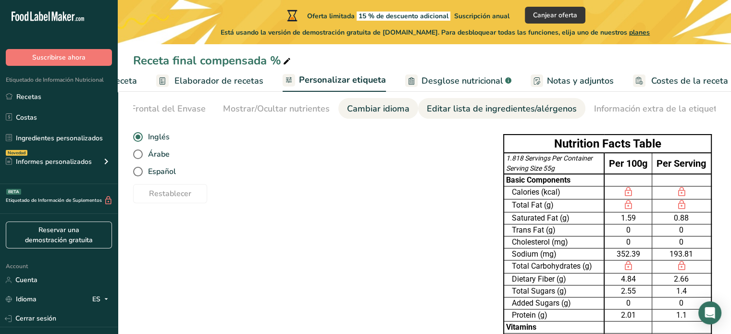
click at [452, 110] on div "Editar lista de ingredientes/alérgenos" at bounding box center [502, 108] width 150 height 13
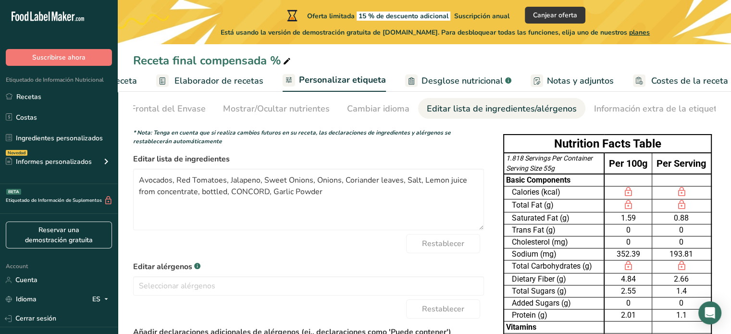
click at [570, 110] on li "Editar lista de ingredientes/alérgenos" at bounding box center [501, 108] width 167 height 21
click at [594, 111] on div "Información extra de la etiqueta" at bounding box center [658, 108] width 128 height 13
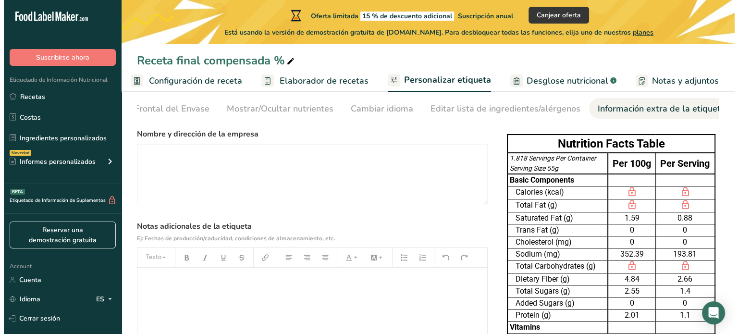
scroll to position [0, 0]
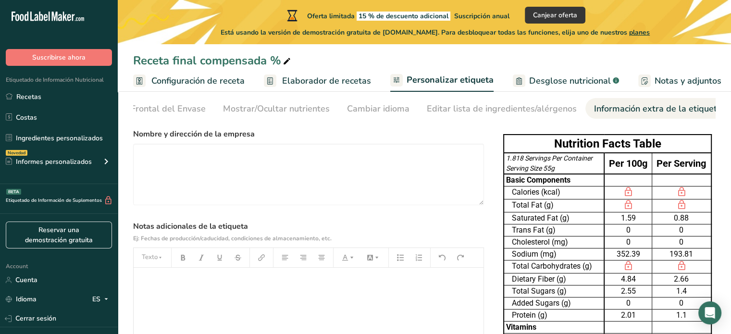
click at [538, 80] on span "Desglose nutricional" at bounding box center [570, 80] width 82 height 13
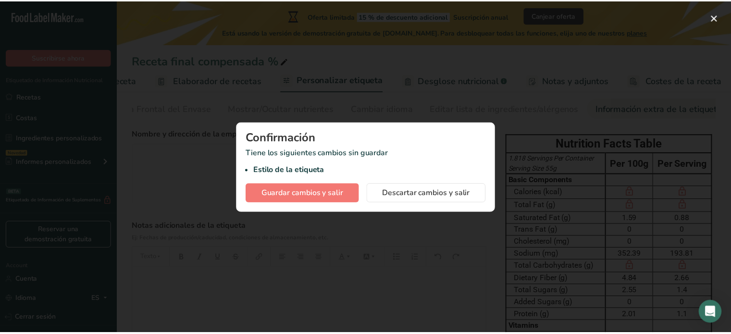
scroll to position [0, 108]
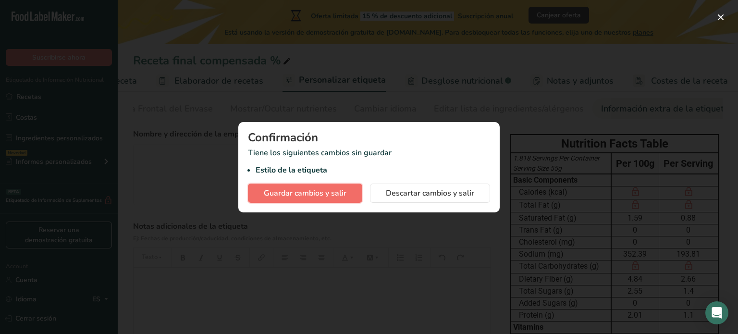
click at [330, 191] on span "Guardar cambios y salir" at bounding box center [305, 193] width 83 height 12
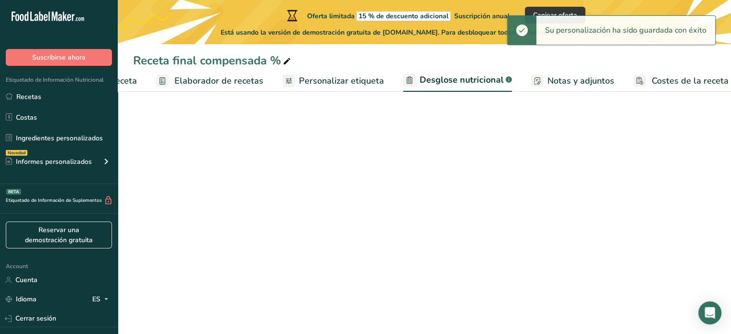
select select "Calories"
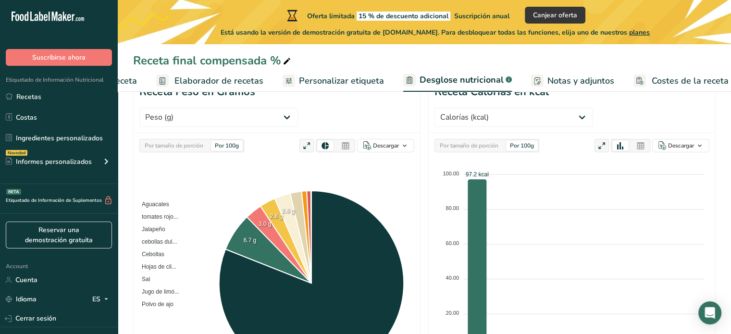
scroll to position [118, 0]
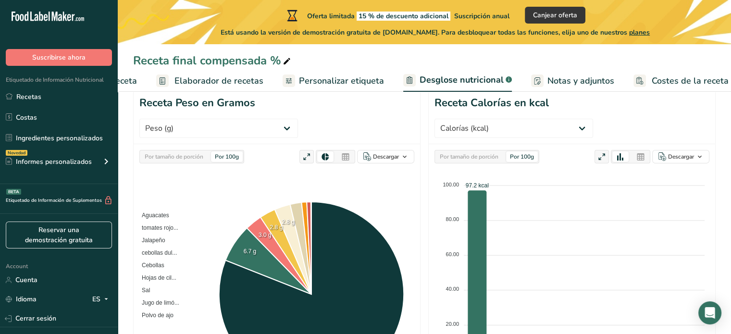
click at [351, 85] on span "Personalizar etiqueta" at bounding box center [341, 80] width 85 height 13
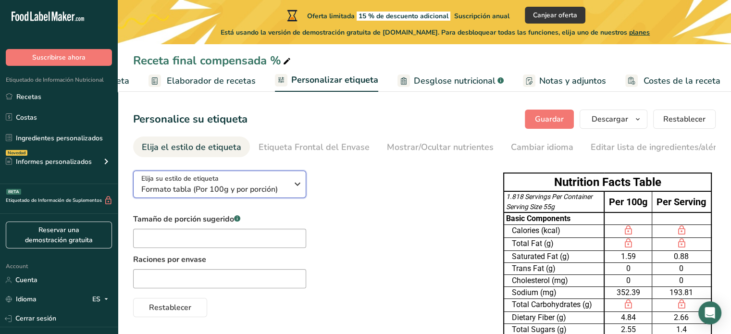
click at [294, 187] on icon "button" at bounding box center [298, 183] width 12 height 17
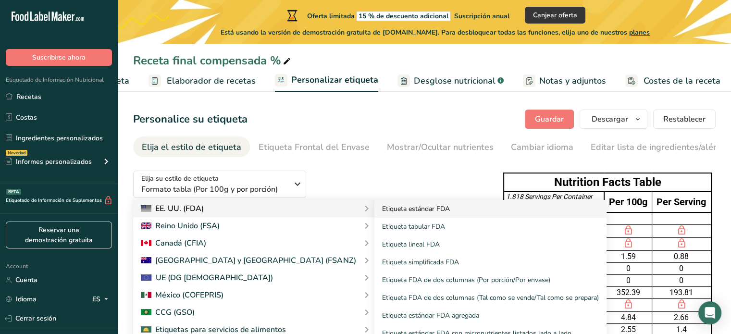
click at [374, 206] on link "Etiqueta estándar FDA" at bounding box center [490, 209] width 232 height 18
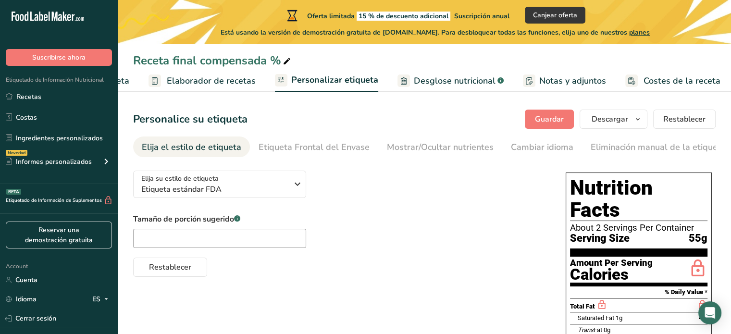
click at [438, 79] on span "Desglose nutricional" at bounding box center [455, 80] width 82 height 13
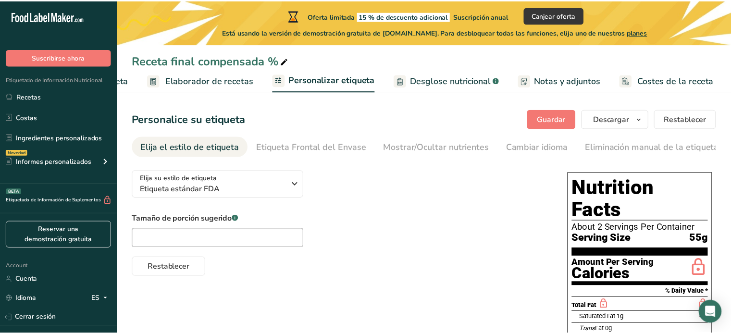
scroll to position [0, 108]
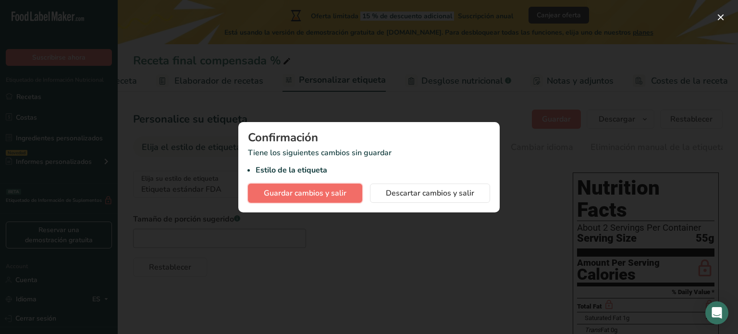
click at [309, 193] on span "Guardar cambios y salir" at bounding box center [305, 193] width 83 height 12
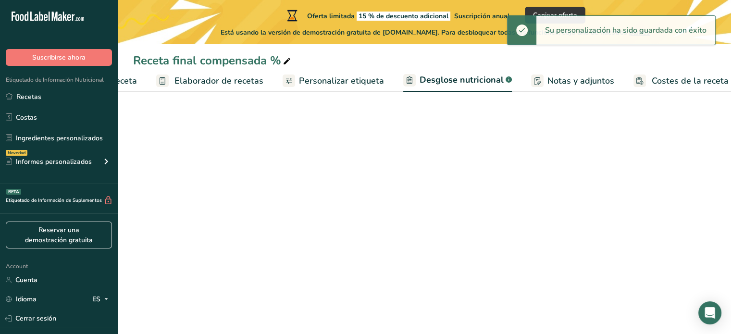
select select "Calories"
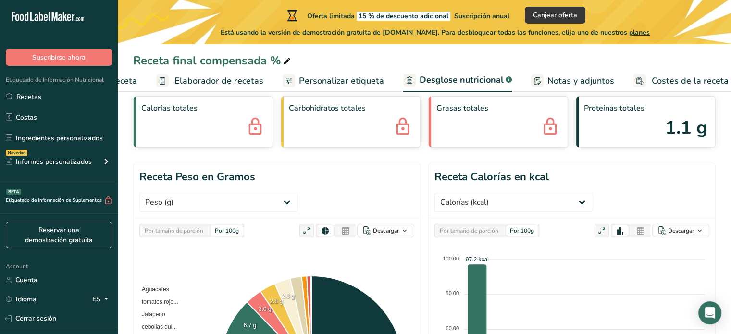
scroll to position [48, 0]
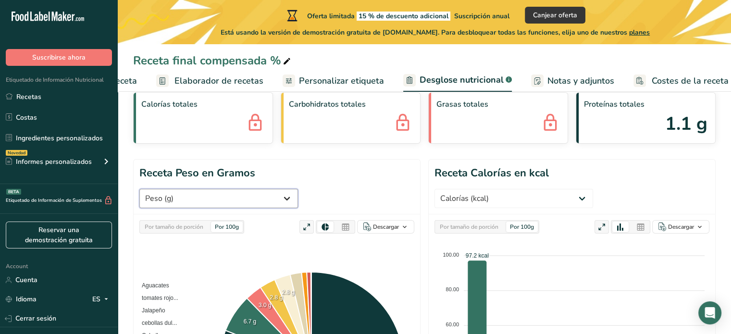
click at [298, 189] on select "Peso (g) Calorías (kcal) Energía KJ (kj) Grasa Total (g) Grasa Saturada (g) Gra…" at bounding box center [218, 198] width 159 height 19
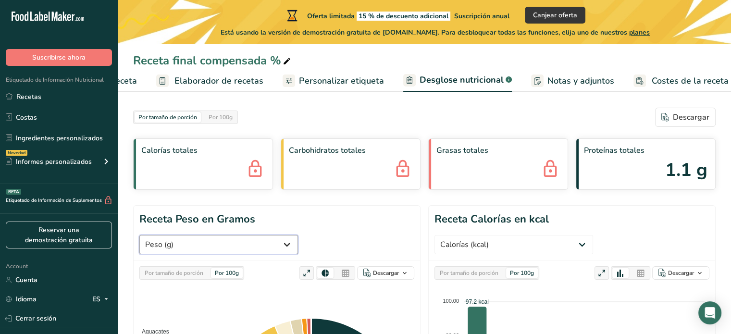
scroll to position [0, 0]
